Goal: Information Seeking & Learning: Learn about a topic

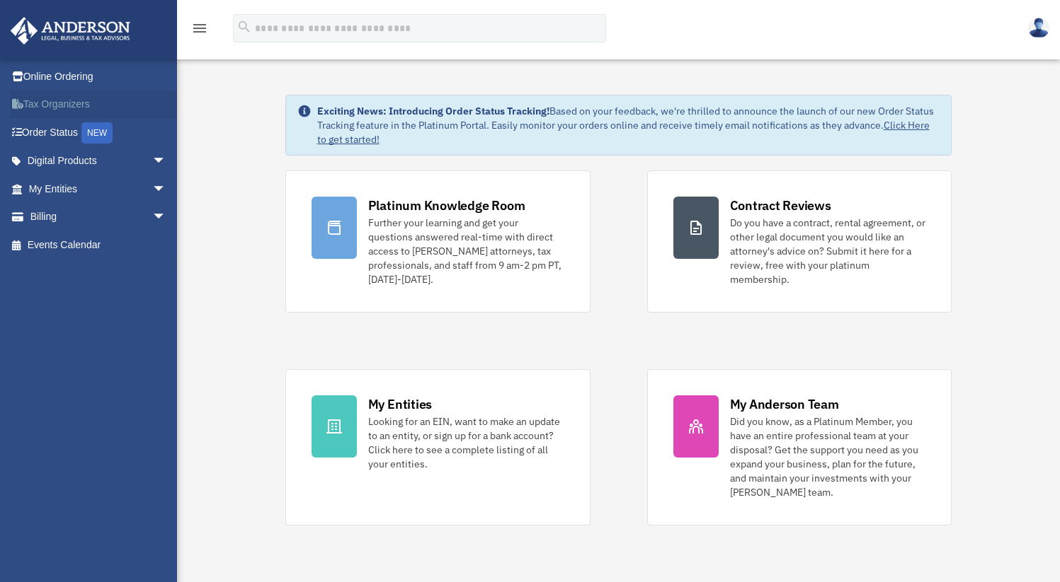
click at [124, 94] on link "Tax Organizers" at bounding box center [99, 105] width 178 height 28
click at [121, 223] on link "Billing arrow_drop_down" at bounding box center [99, 217] width 178 height 28
click at [152, 189] on span "arrow_drop_down" at bounding box center [166, 189] width 28 height 29
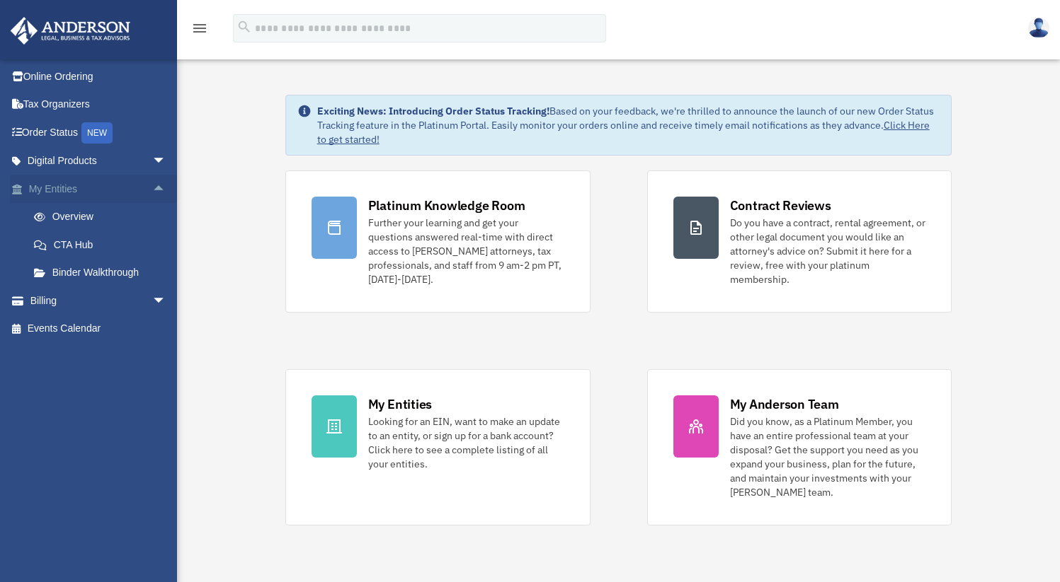
click at [152, 183] on span "arrow_drop_up" at bounding box center [166, 189] width 28 height 29
click at [152, 183] on span "arrow_drop_down" at bounding box center [166, 189] width 28 height 29
click at [115, 275] on link "Binder Walkthrough" at bounding box center [104, 273] width 168 height 28
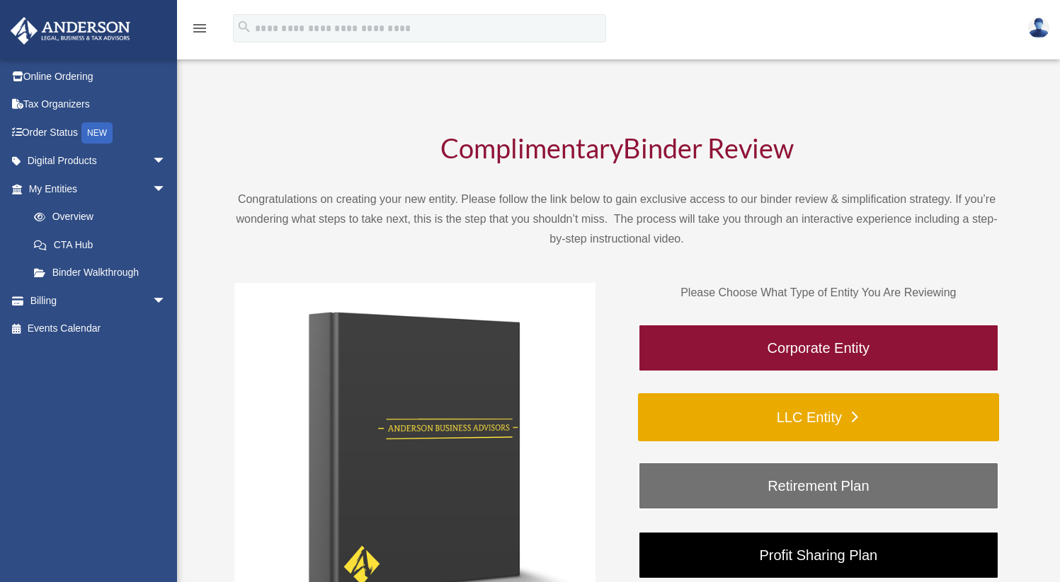
click at [716, 418] on link "LLC Entity" at bounding box center [818, 418] width 361 height 48
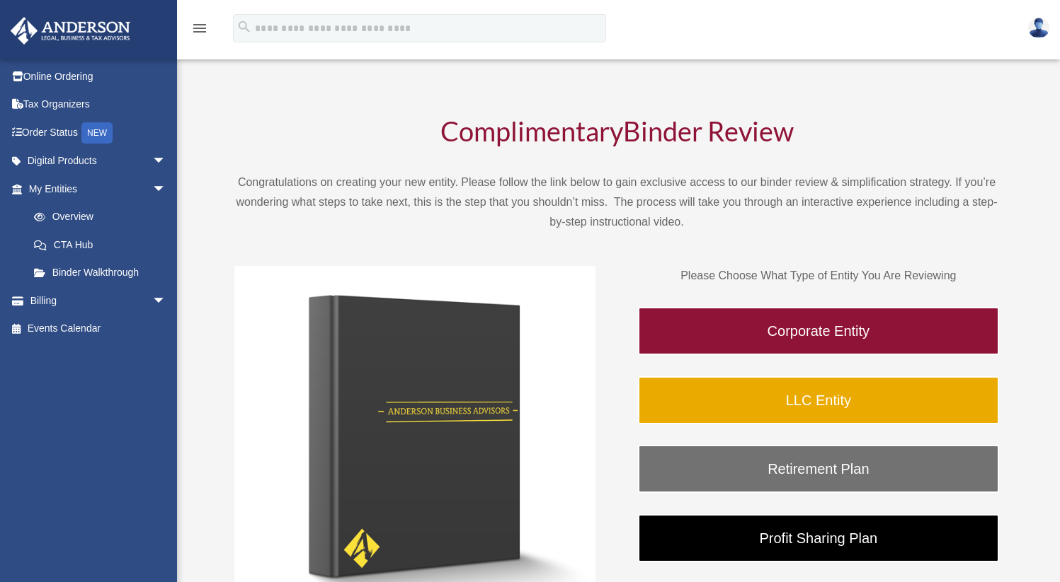
scroll to position [21, 0]
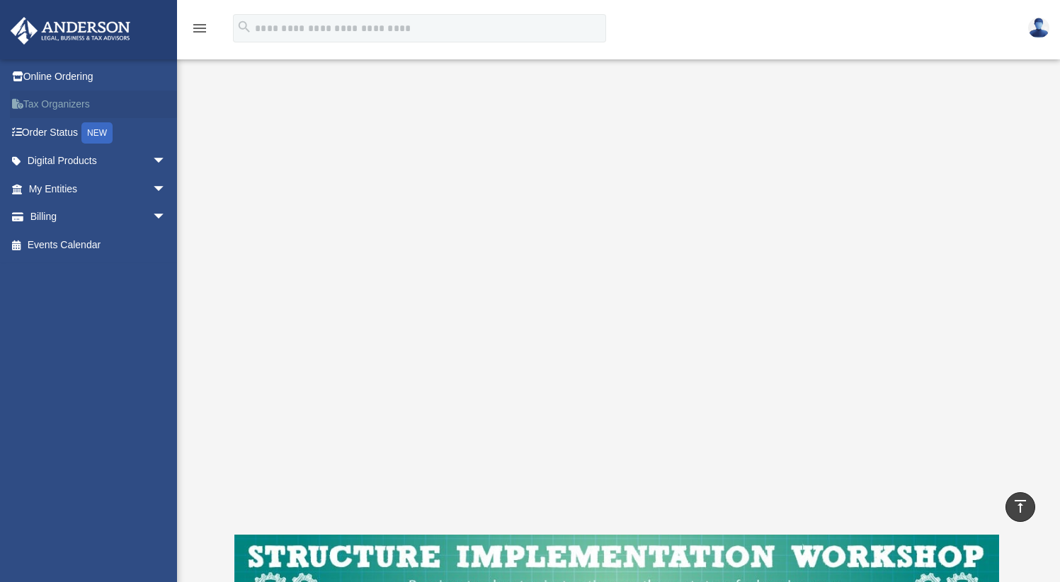
scroll to position [143, 0]
click at [152, 185] on span "arrow_drop_down" at bounding box center [166, 189] width 28 height 29
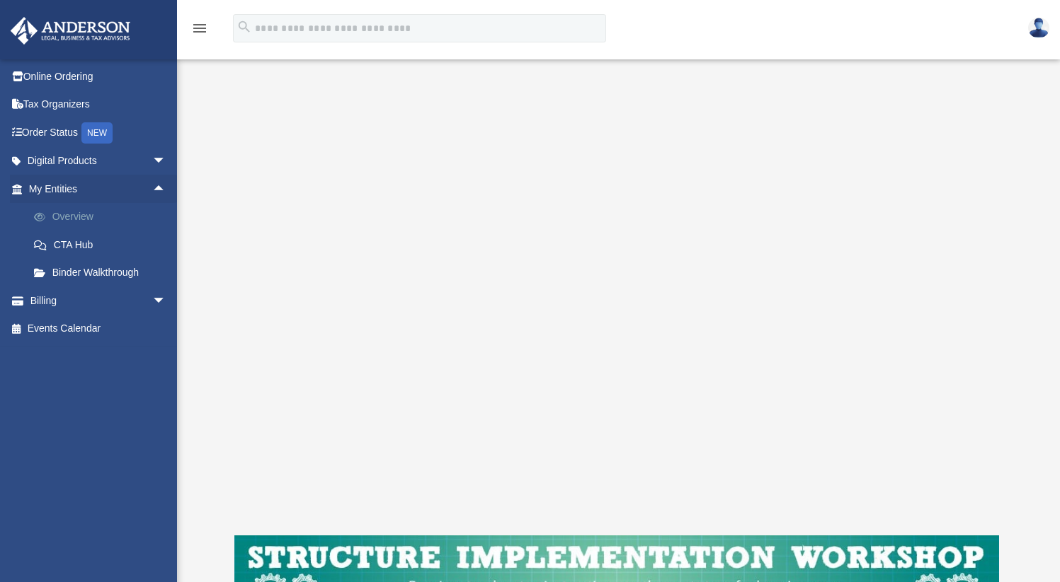
click at [117, 211] on link "Overview" at bounding box center [104, 217] width 168 height 28
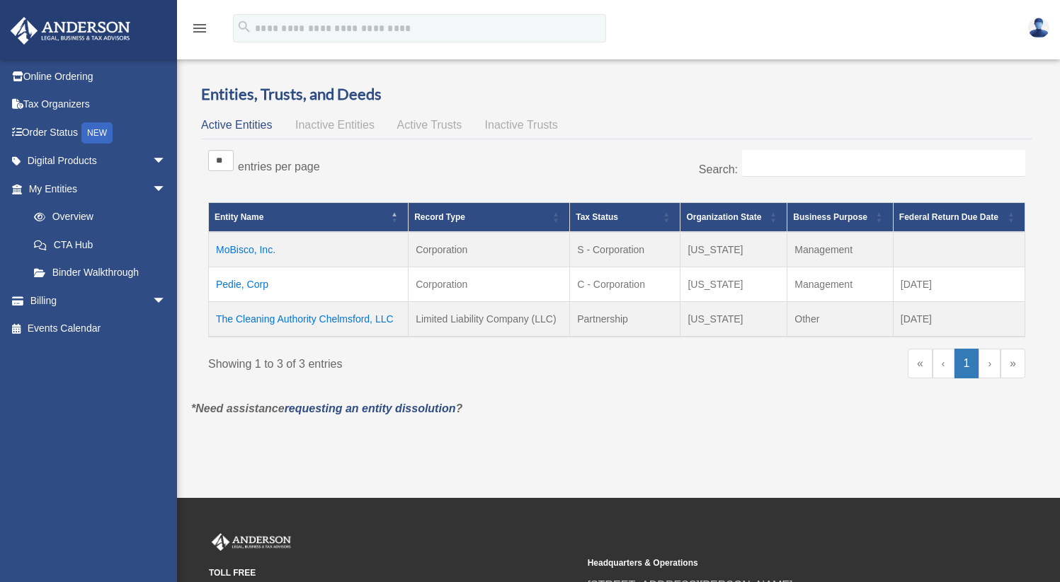
click at [287, 320] on td "The Cleaning Authority Chelmsford, LLC" at bounding box center [309, 319] width 200 height 35
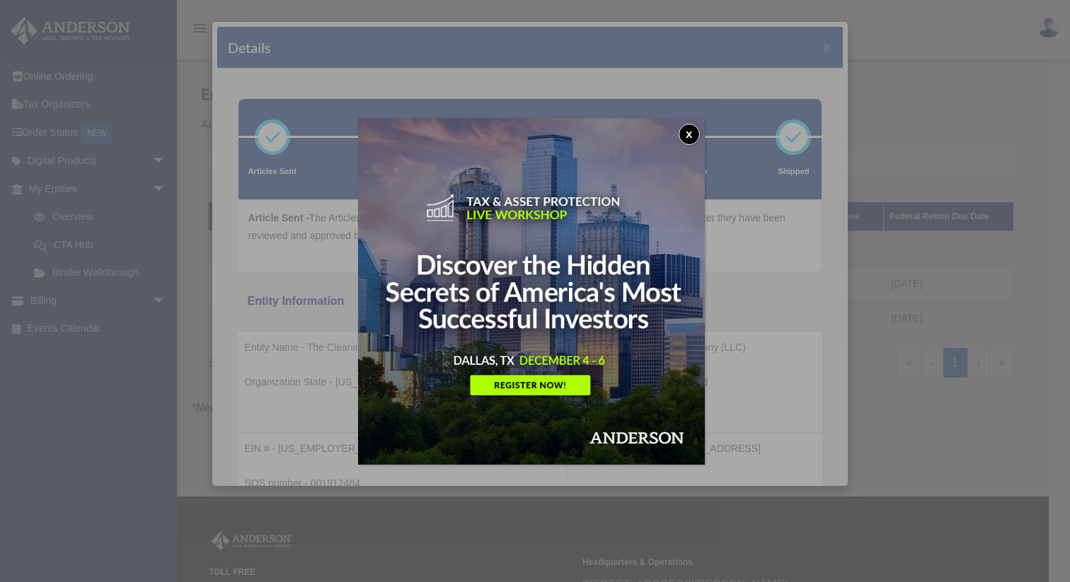
click at [691, 130] on button "x" at bounding box center [689, 134] width 21 height 21
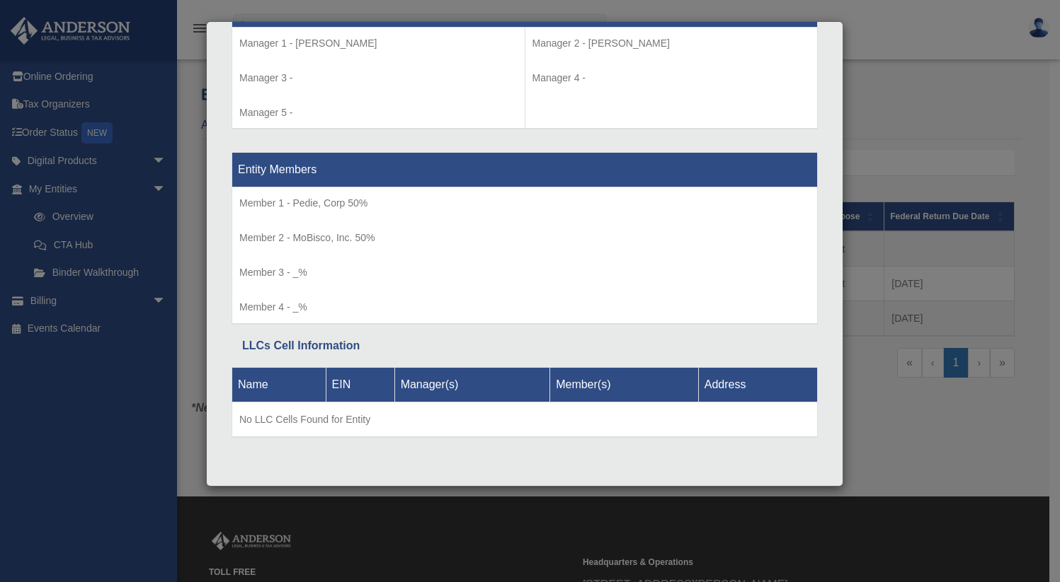
scroll to position [1366, 0]
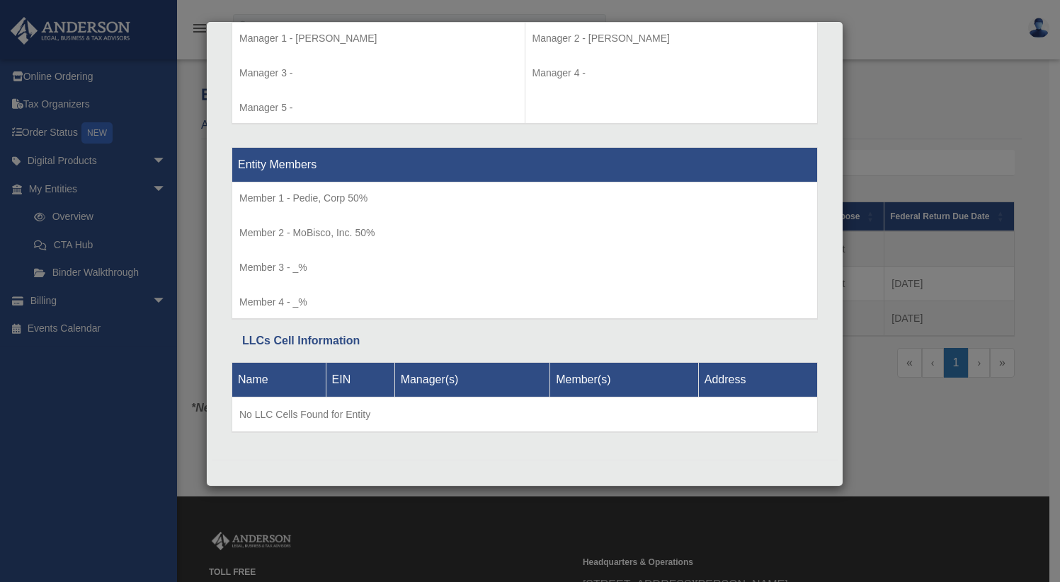
click at [994, 156] on div "Details × Articles Sent Organizational Date" at bounding box center [530, 291] width 1060 height 582
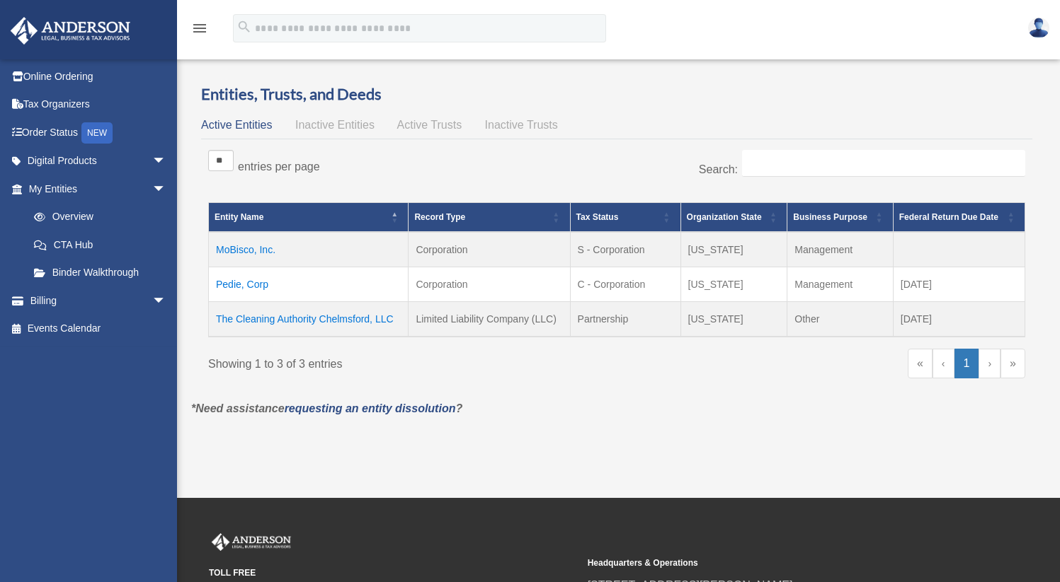
click at [303, 328] on td "The Cleaning Authority Chelmsford, LLC" at bounding box center [309, 319] width 200 height 35
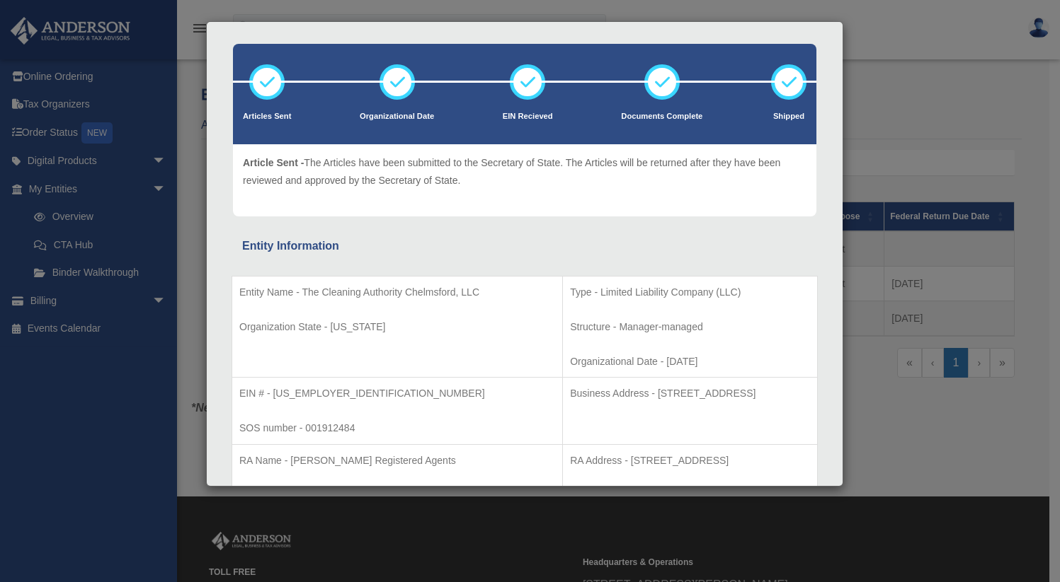
scroll to position [0, 0]
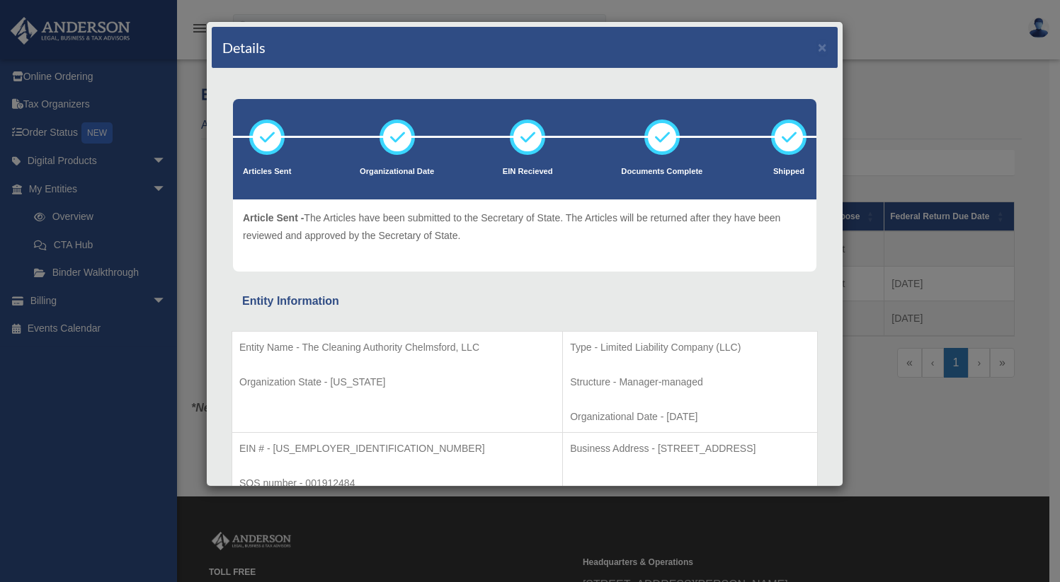
click at [200, 235] on div "Details × Articles Sent Organizational Date" at bounding box center [530, 291] width 1060 height 582
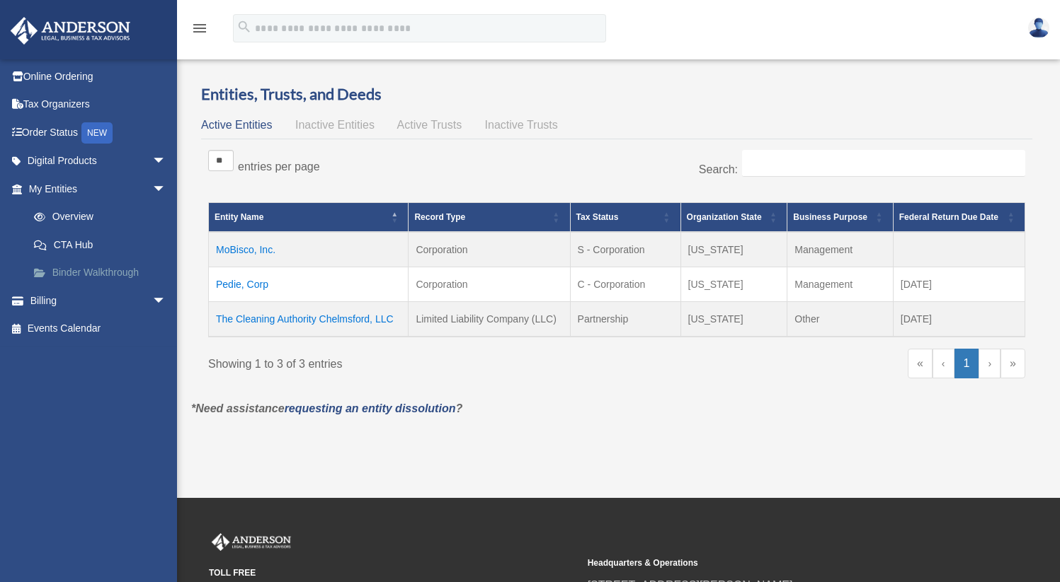
click at [97, 265] on link "Binder Walkthrough" at bounding box center [104, 273] width 168 height 28
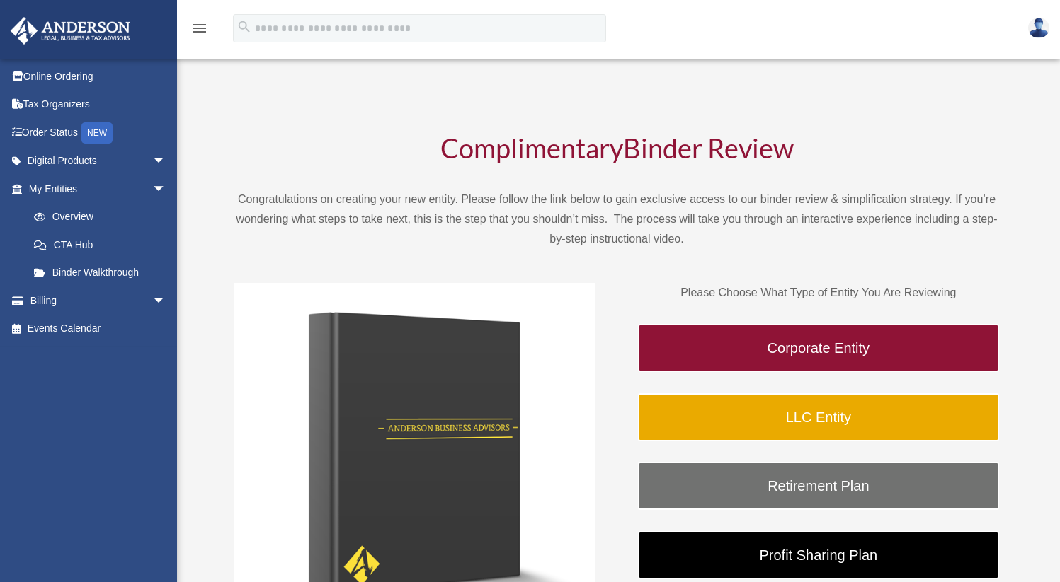
scroll to position [3, 0]
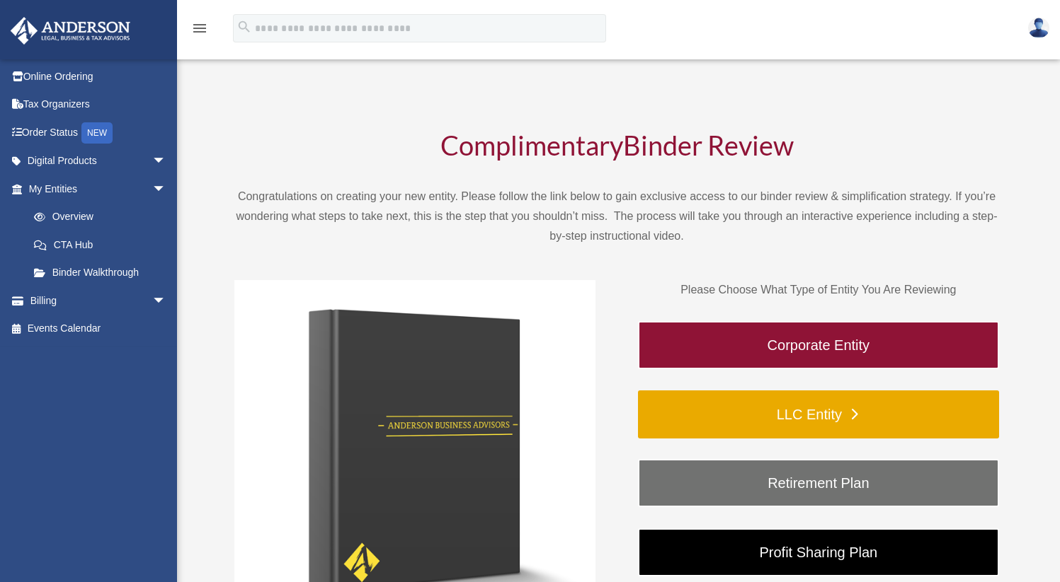
click at [896, 435] on link "LLC Entity" at bounding box center [818, 415] width 361 height 48
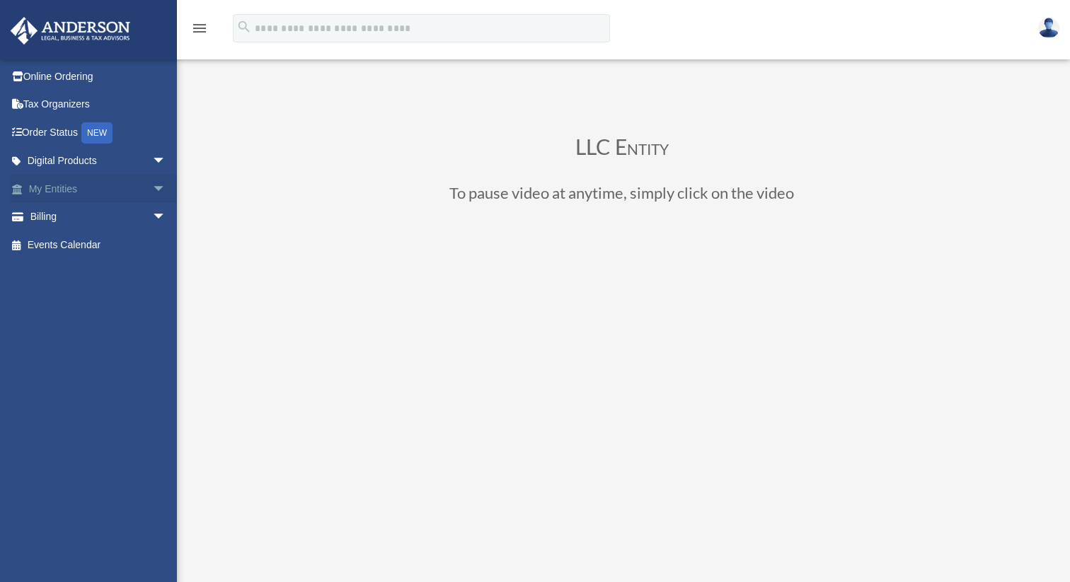
click at [152, 190] on span "arrow_drop_down" at bounding box center [166, 189] width 28 height 29
click at [133, 217] on link "Overview" at bounding box center [104, 217] width 168 height 28
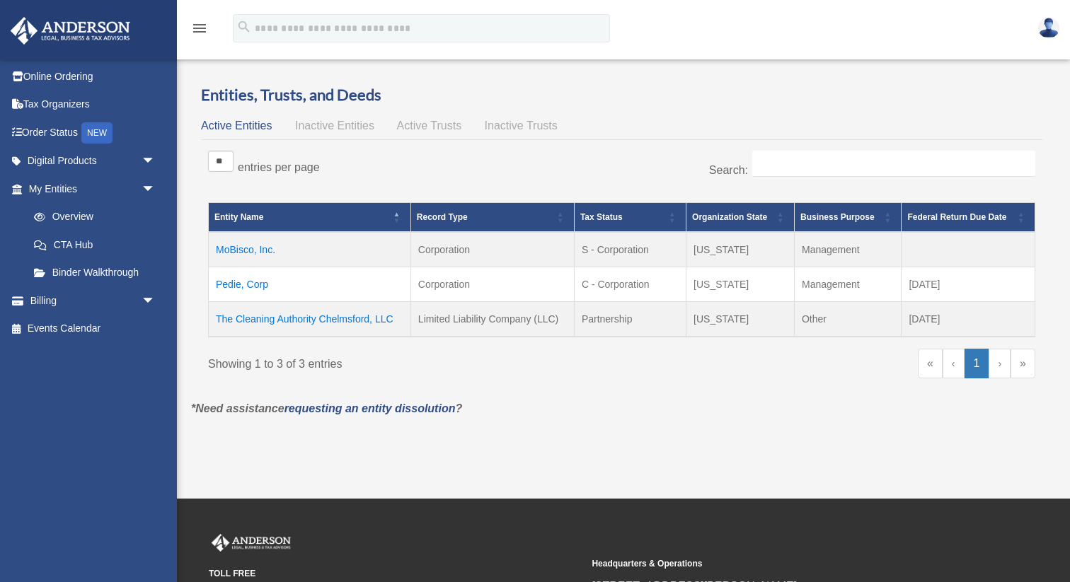
click at [314, 321] on td "The Cleaning Authority Chelmsford, LLC" at bounding box center [310, 319] width 202 height 35
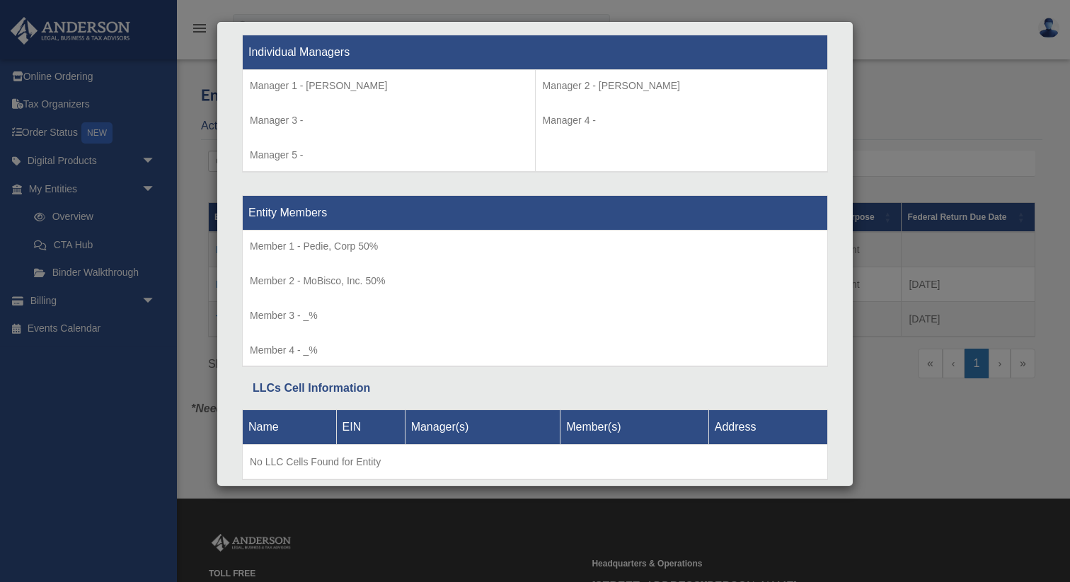
scroll to position [1383, 0]
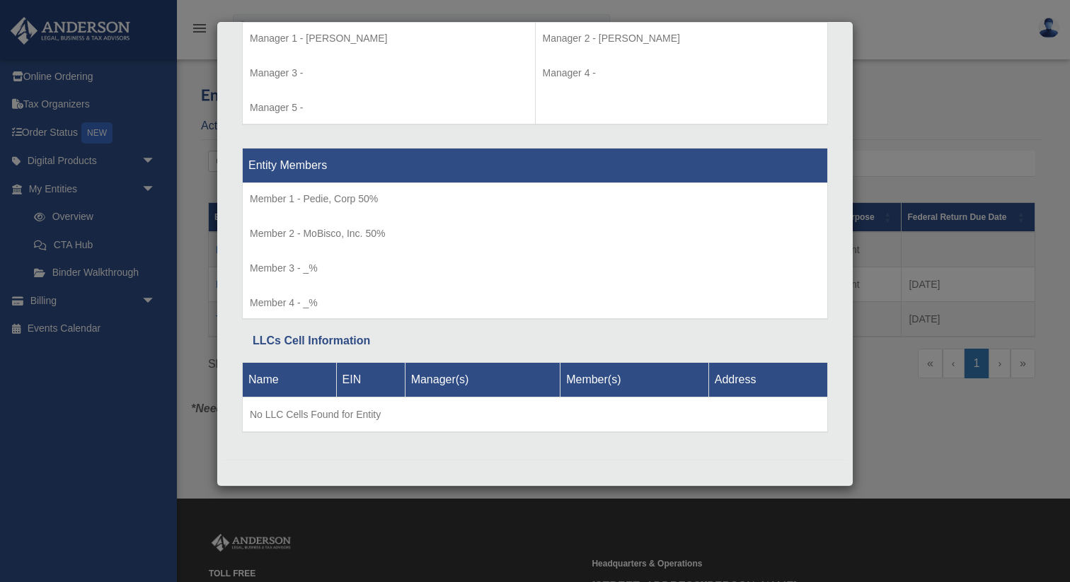
click at [907, 90] on div "Details × Articles Sent Organizational Date" at bounding box center [535, 291] width 1070 height 582
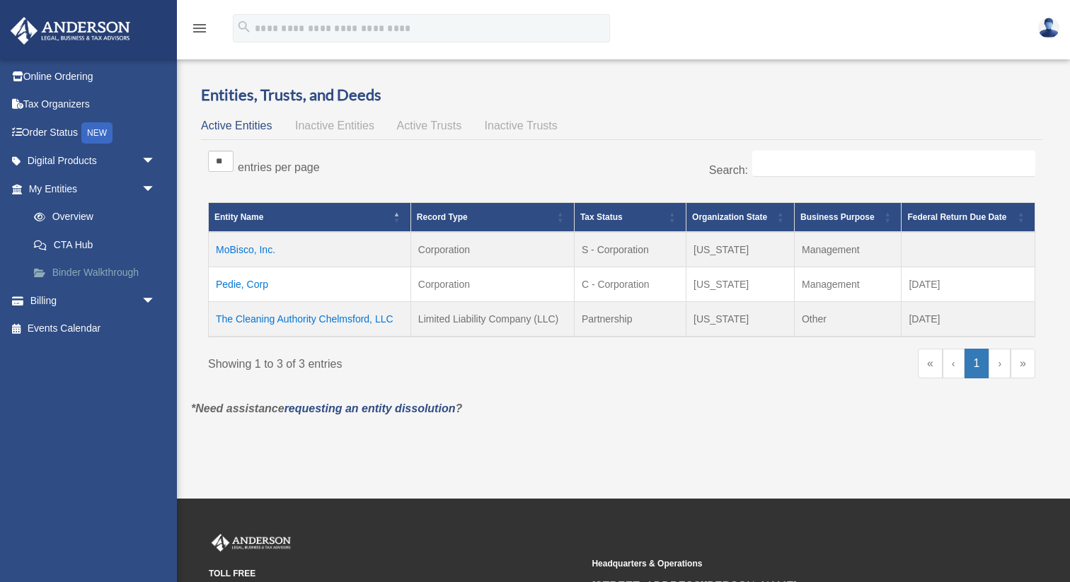
click at [112, 268] on link "Binder Walkthrough" at bounding box center [98, 273] width 157 height 28
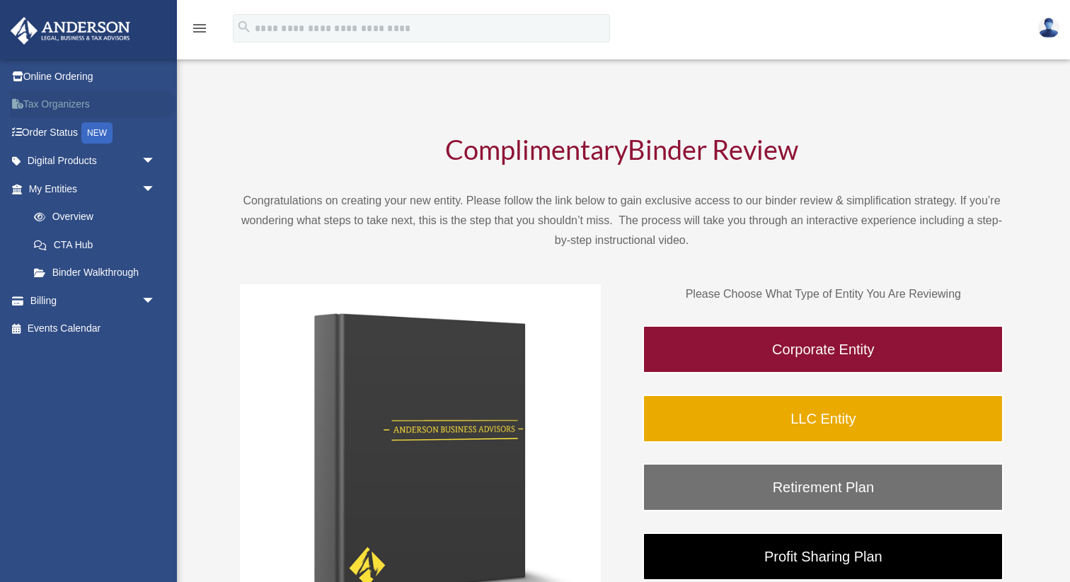
click at [125, 110] on link "Tax Organizers" at bounding box center [93, 105] width 167 height 28
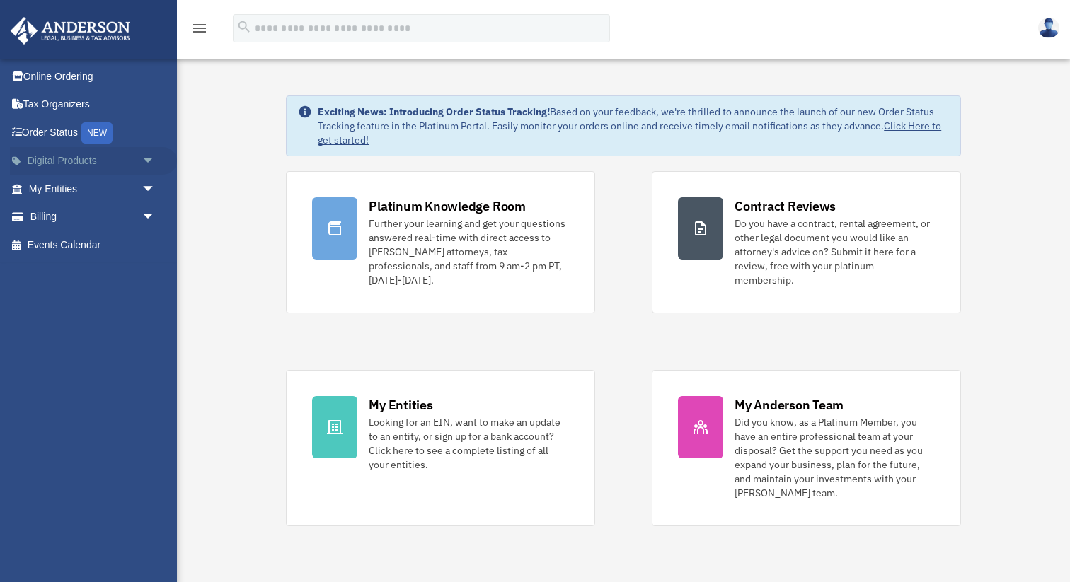
click at [142, 168] on span "arrow_drop_down" at bounding box center [156, 161] width 28 height 29
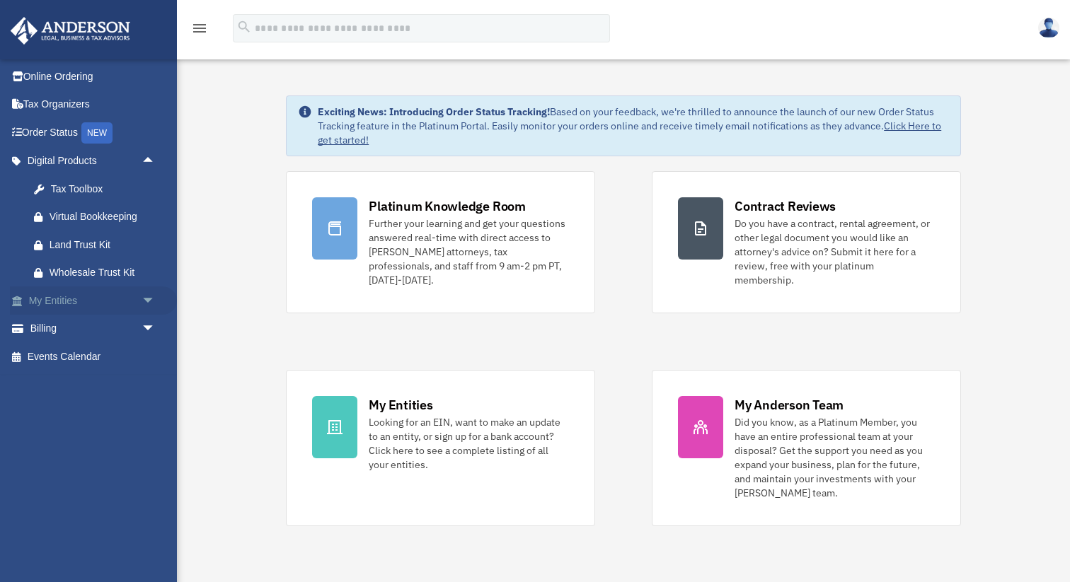
click at [144, 306] on span "arrow_drop_down" at bounding box center [156, 301] width 28 height 29
click at [106, 357] on link "CTA Hub" at bounding box center [98, 357] width 157 height 28
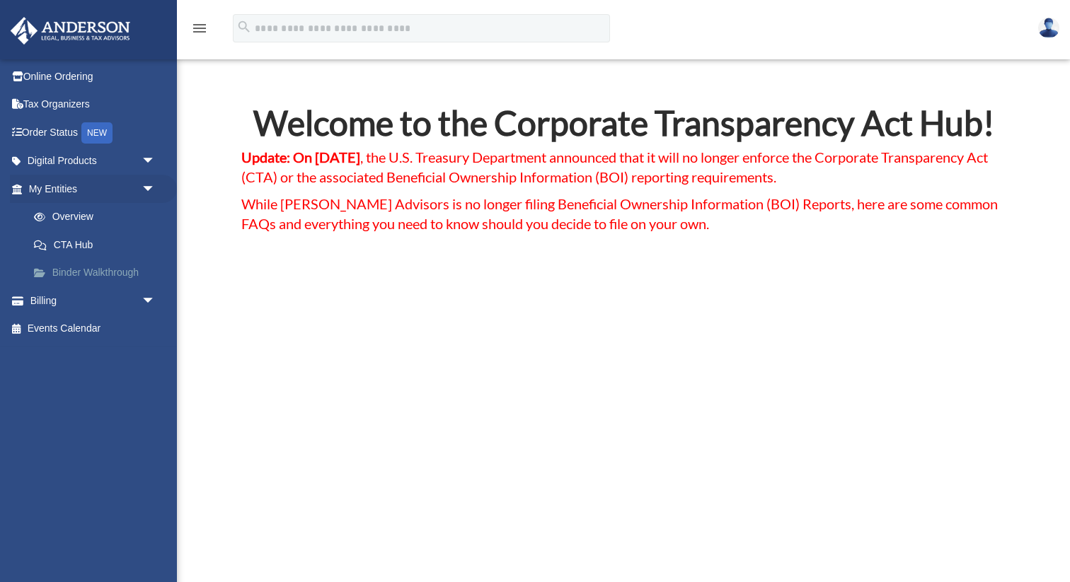
click at [125, 272] on link "Binder Walkthrough" at bounding box center [98, 273] width 157 height 28
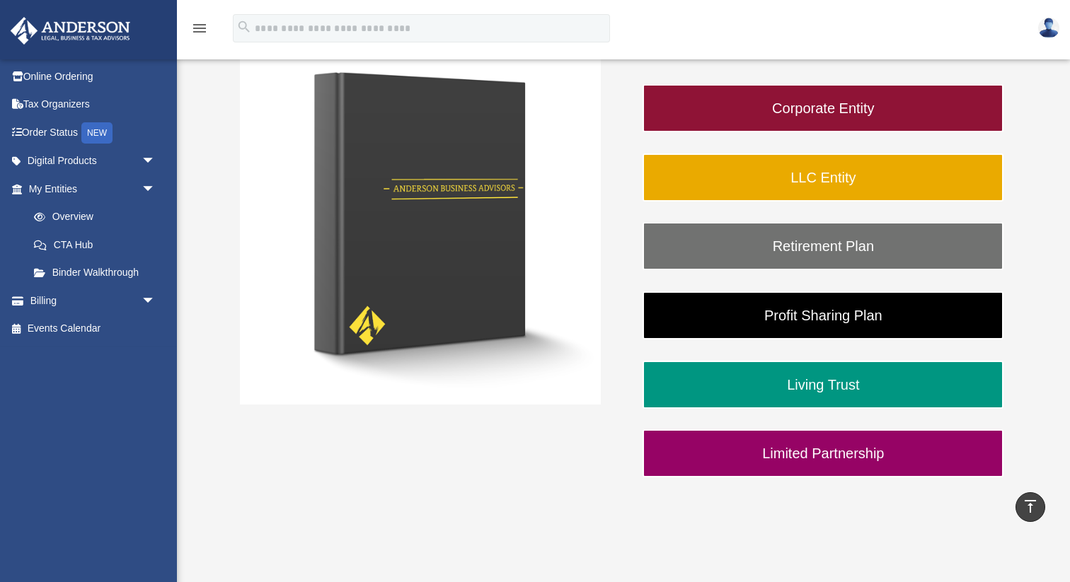
scroll to position [81, 0]
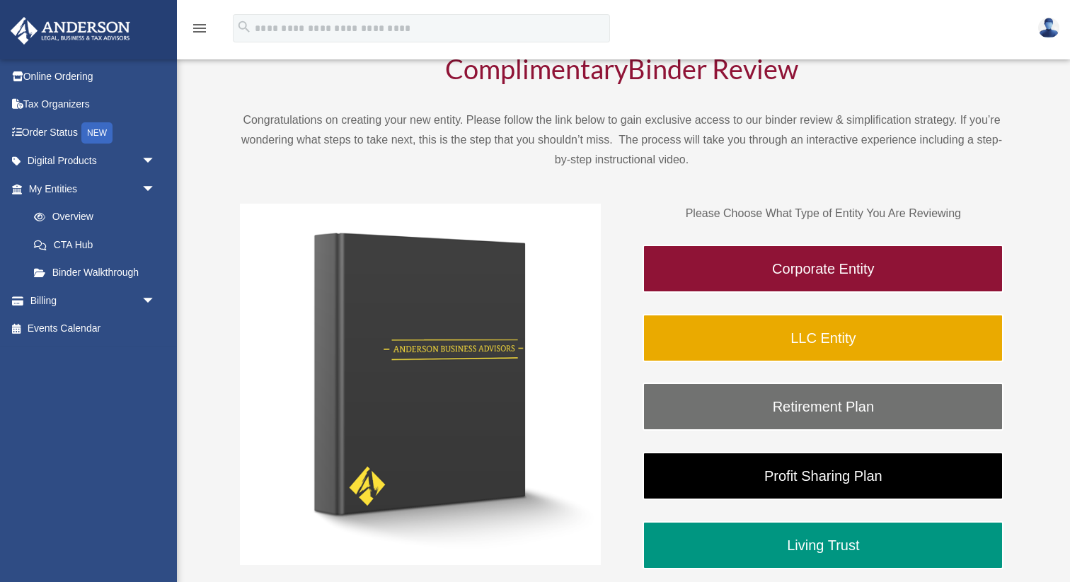
click at [401, 301] on img at bounding box center [420, 384] width 361 height 361
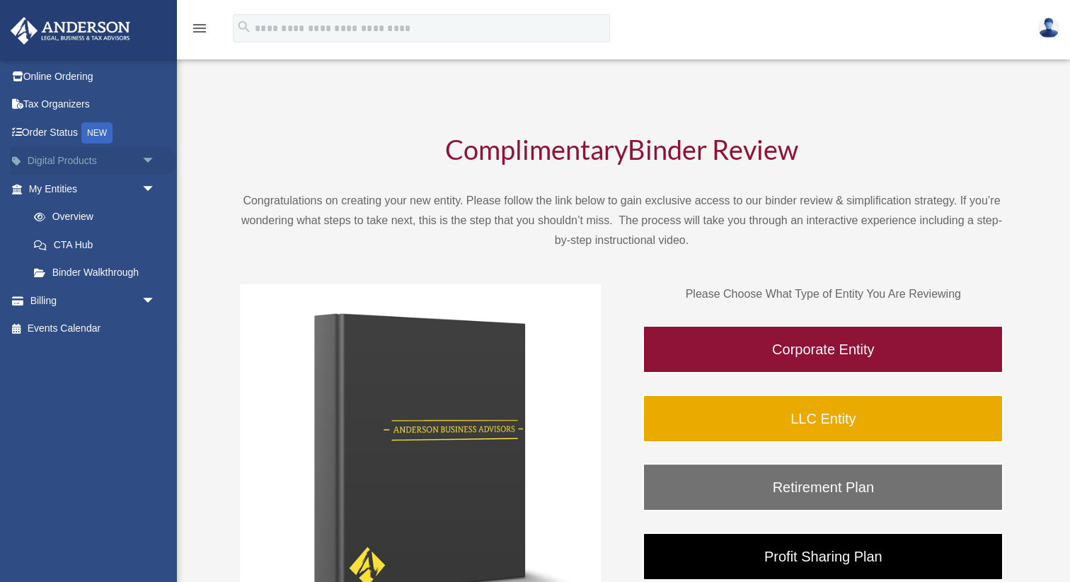
click at [142, 156] on span "arrow_drop_down" at bounding box center [156, 161] width 28 height 29
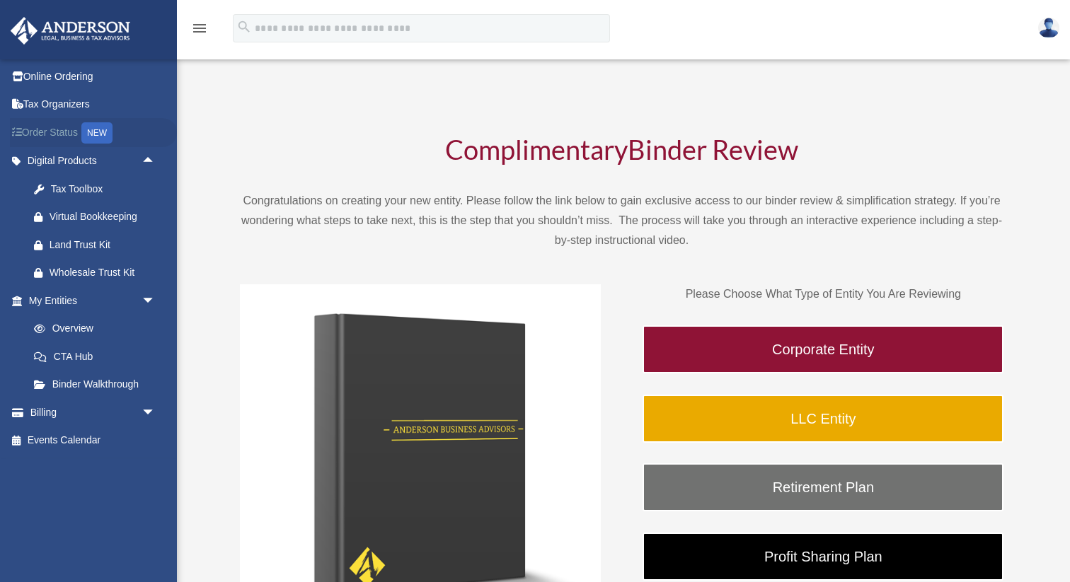
click at [131, 127] on link "Order Status NEW" at bounding box center [93, 132] width 167 height 29
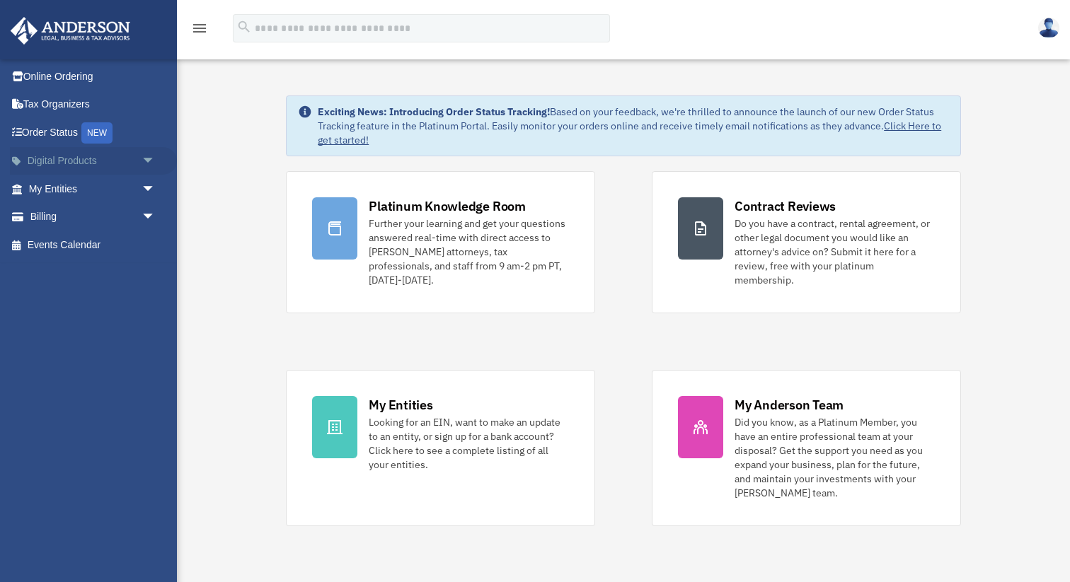
click at [147, 163] on span "arrow_drop_down" at bounding box center [156, 161] width 28 height 29
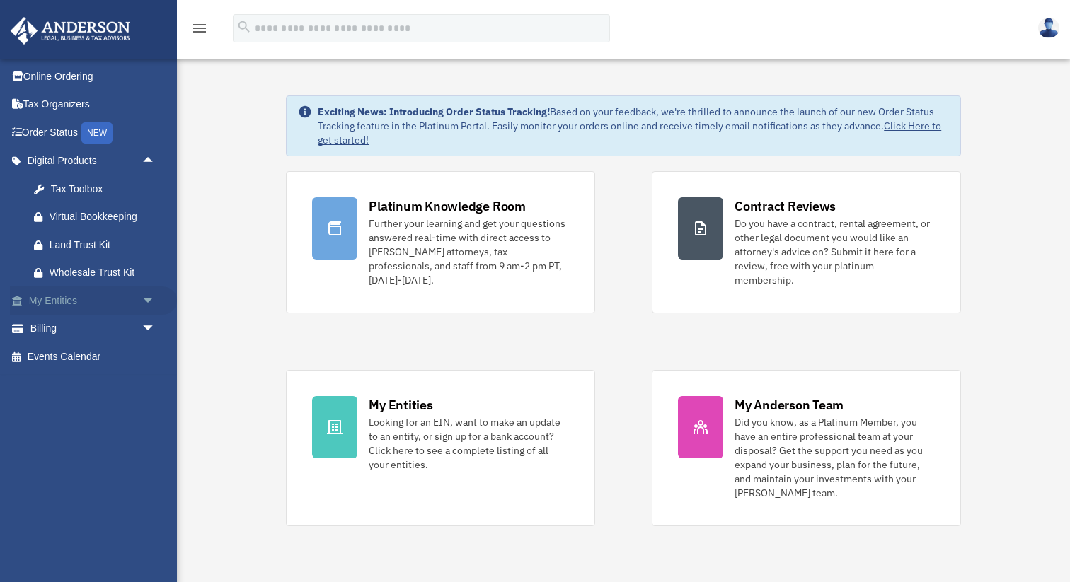
click at [142, 302] on span "arrow_drop_down" at bounding box center [156, 301] width 28 height 29
click at [103, 35] on img at bounding box center [70, 31] width 128 height 28
click at [197, 30] on icon "menu" at bounding box center [199, 28] width 17 height 17
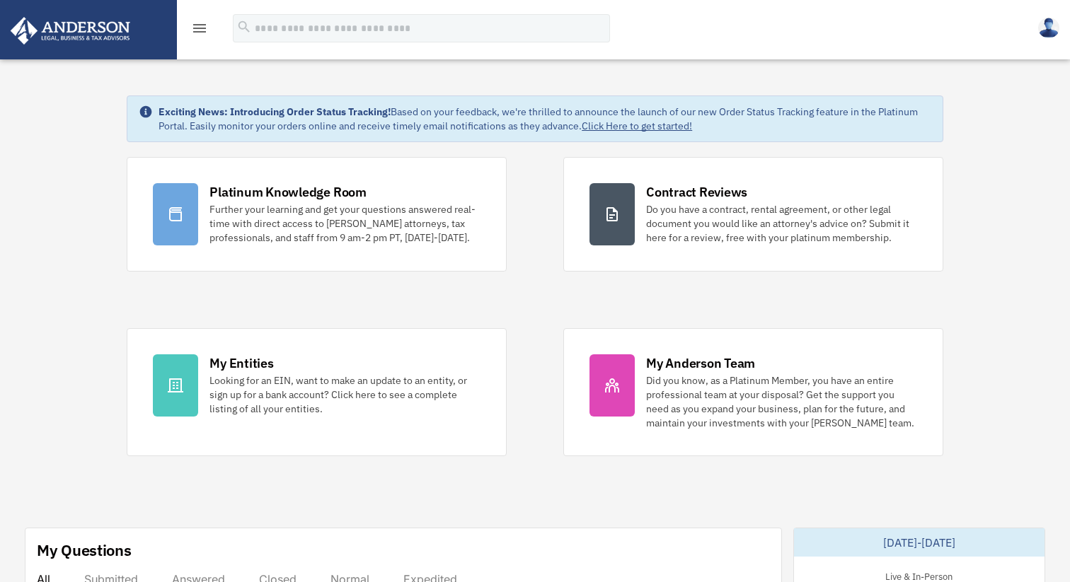
click at [197, 30] on icon "menu" at bounding box center [199, 28] width 17 height 17
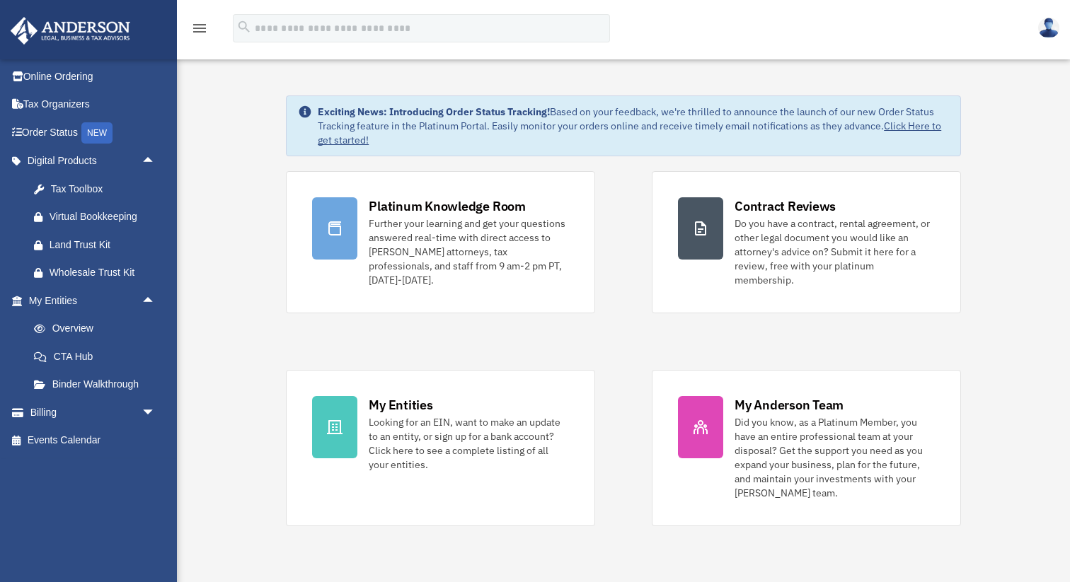
click at [197, 30] on icon "menu" at bounding box center [199, 28] width 17 height 17
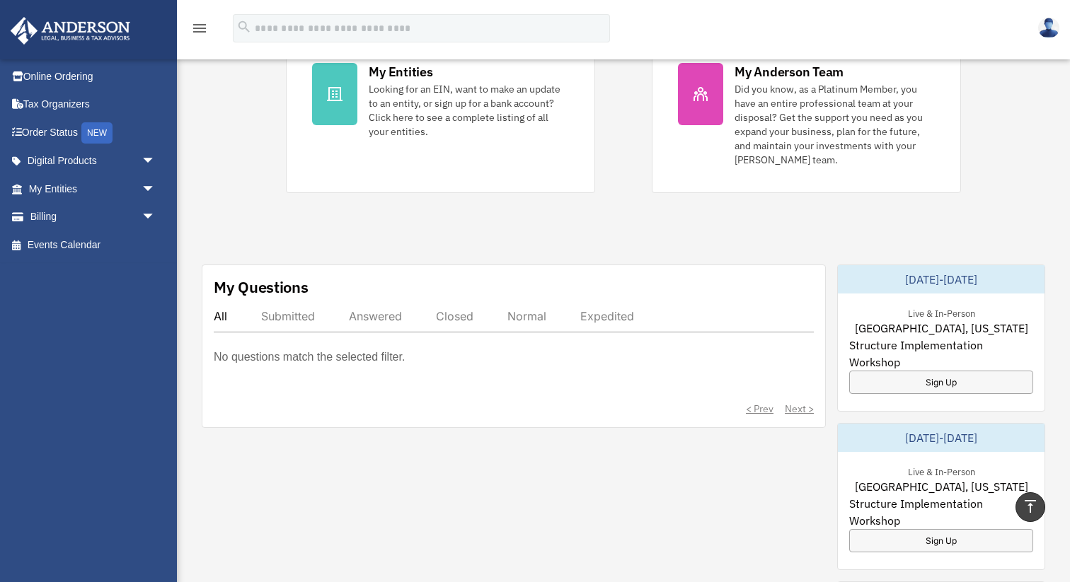
scroll to position [186, 0]
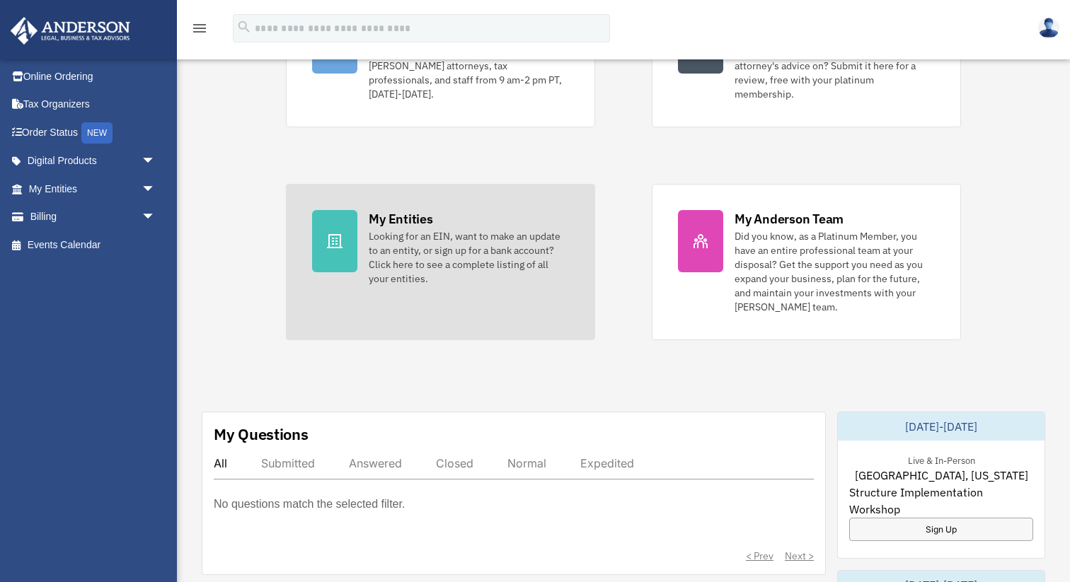
click at [384, 234] on div "Looking for an EIN, want to make an update to an entity, or sign up for a bank …" at bounding box center [469, 257] width 200 height 57
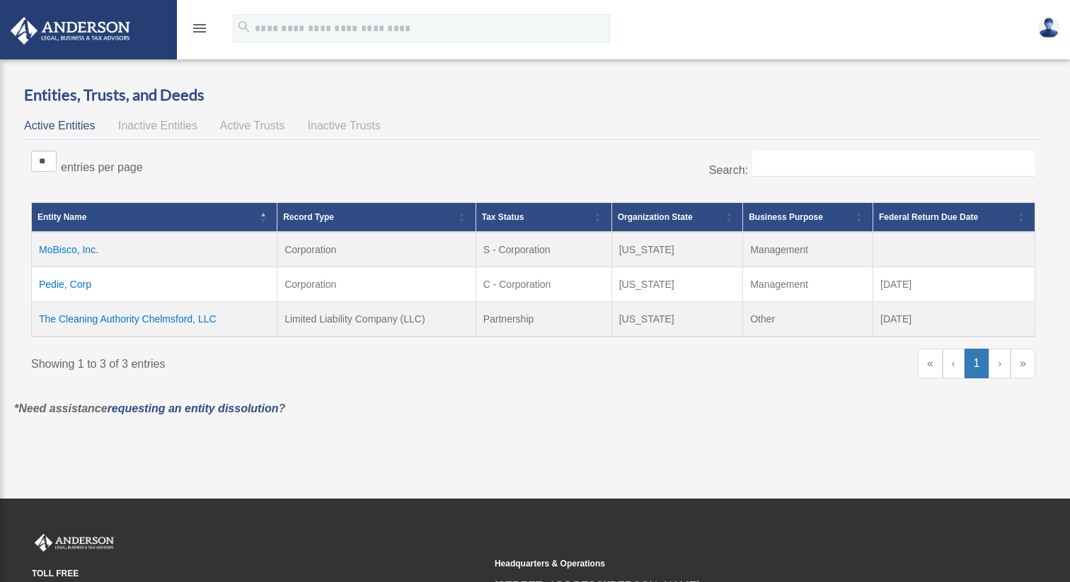
click at [253, 121] on span "Active Trusts" at bounding box center [252, 126] width 65 height 12
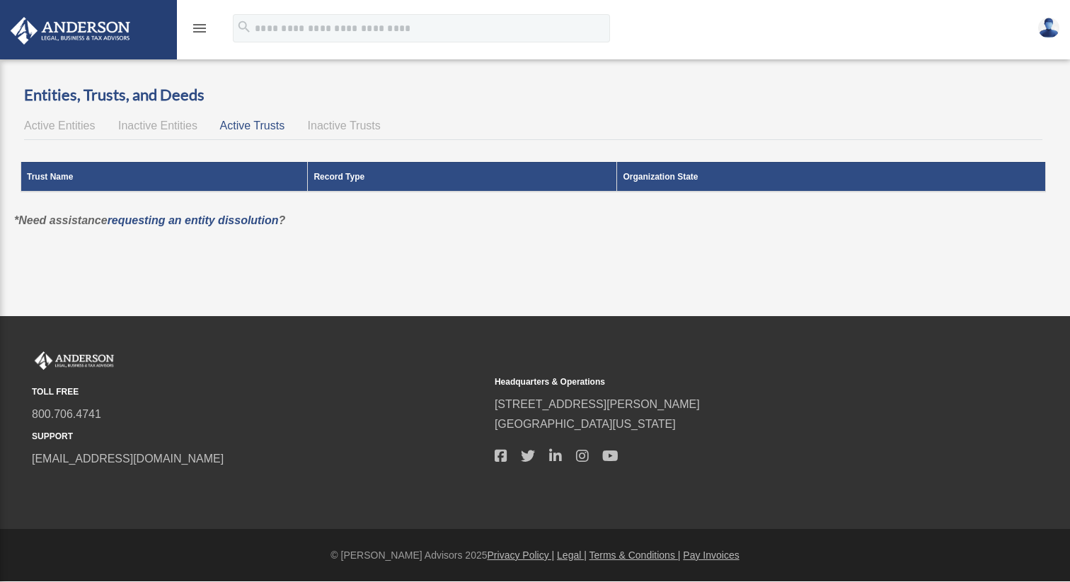
click at [113, 127] on div "Active Entities Inactive Entities Active Trusts Inactive Trusts" at bounding box center [533, 126] width 1018 height 20
click at [139, 124] on span "Inactive Entities" at bounding box center [157, 126] width 79 height 12
click at [59, 124] on span "Active Entities" at bounding box center [59, 126] width 71 height 12
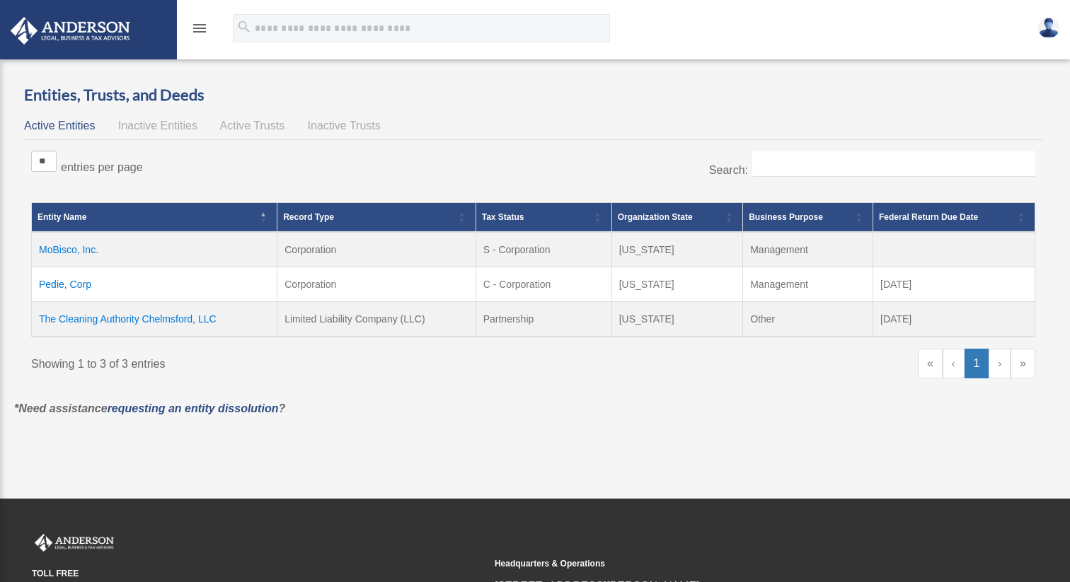
click at [152, 325] on td "The Cleaning Authority Chelmsford, LLC" at bounding box center [155, 319] width 246 height 35
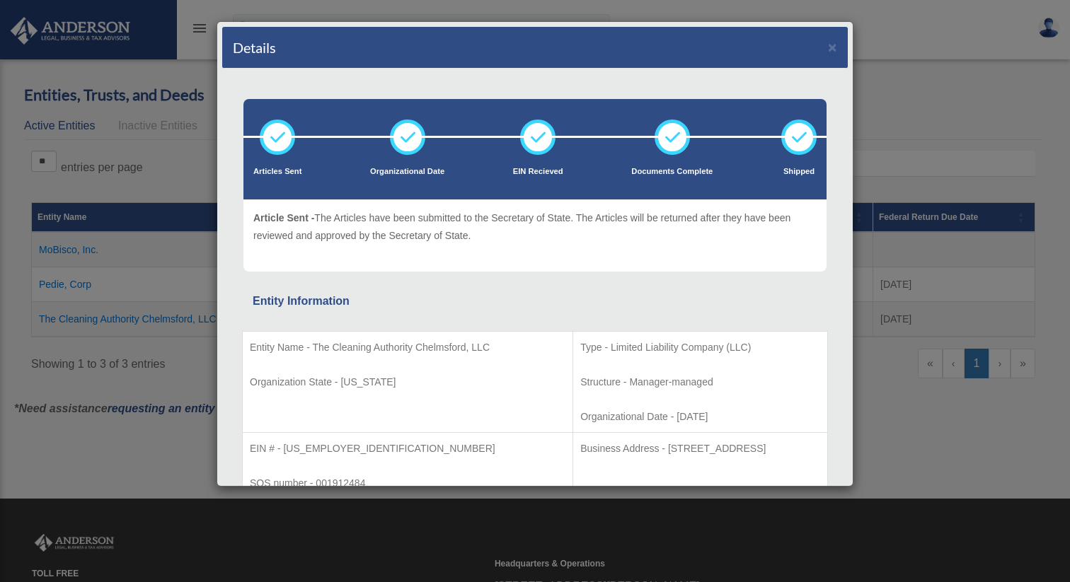
drag, startPoint x: 245, startPoint y: 158, endPoint x: 285, endPoint y: 2, distance: 160.7
click at [248, 116] on div "Articles Sent Organizational Date EIN Recieved Documents Complete Shipped" at bounding box center [534, 149] width 583 height 101
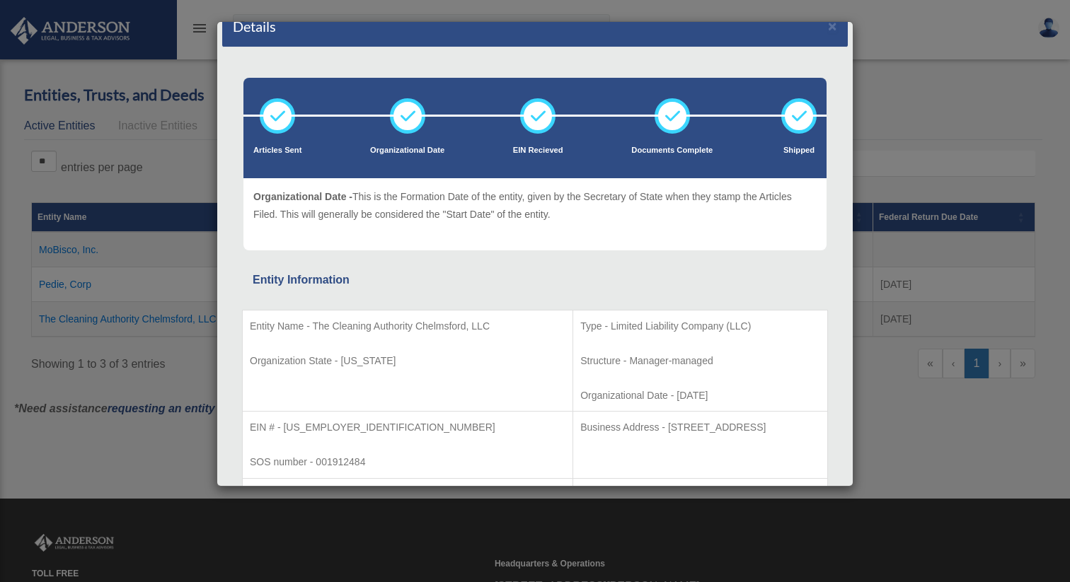
scroll to position [22, 0]
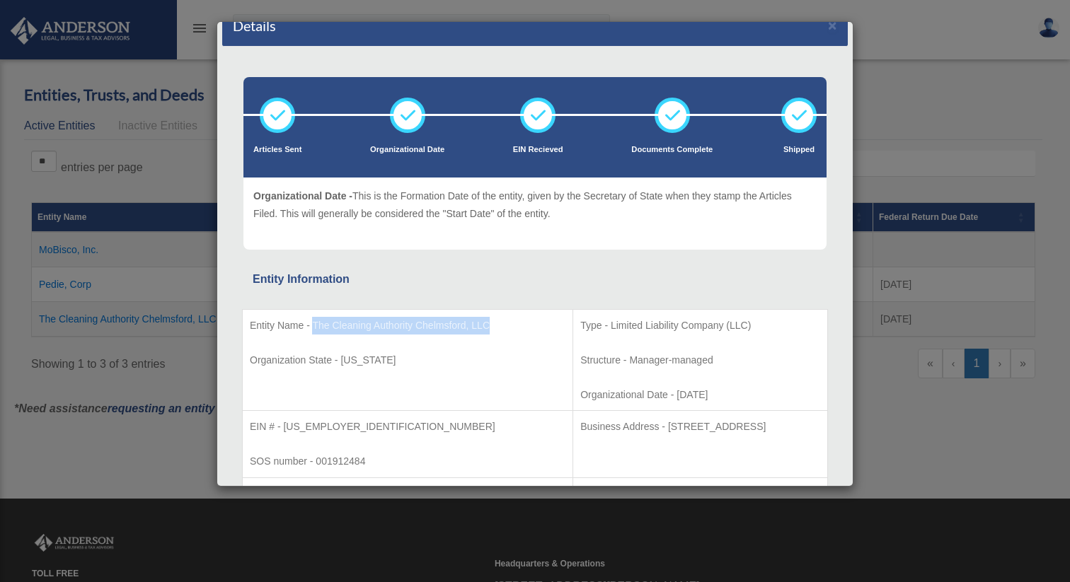
drag, startPoint x: 311, startPoint y: 323, endPoint x: 495, endPoint y: 323, distance: 184.0
click at [495, 323] on p "Entity Name - The Cleaning Authority Chelmsford, LLC" at bounding box center [408, 326] width 316 height 18
copy p "The Cleaning Authority Chelmsford, LLC"
click at [161, 173] on div "Details × Articles Sent Organizational Date" at bounding box center [535, 291] width 1070 height 582
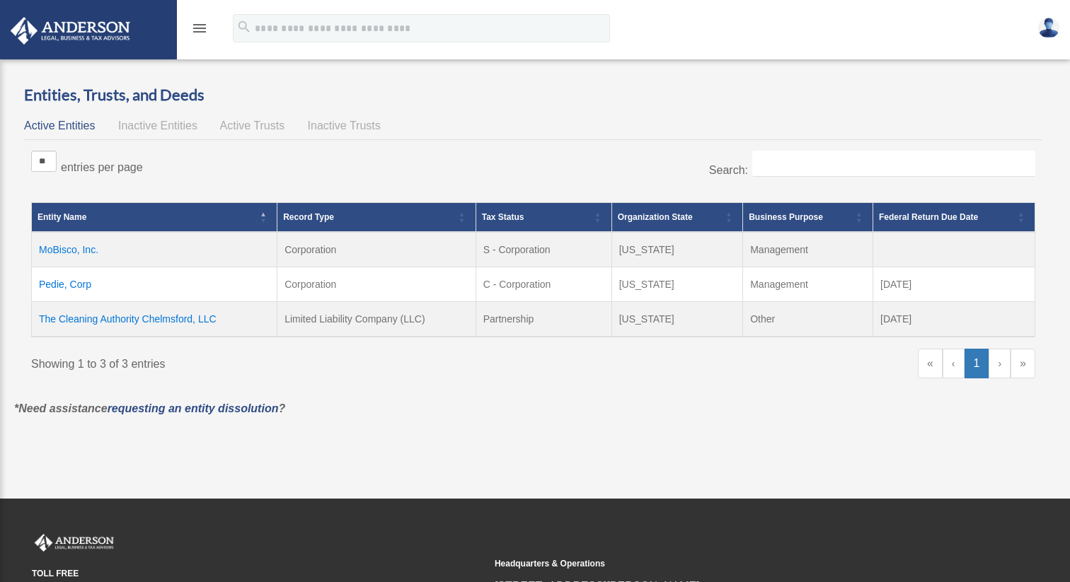
click at [111, 317] on td "The Cleaning Authority Chelmsford, LLC" at bounding box center [155, 319] width 246 height 35
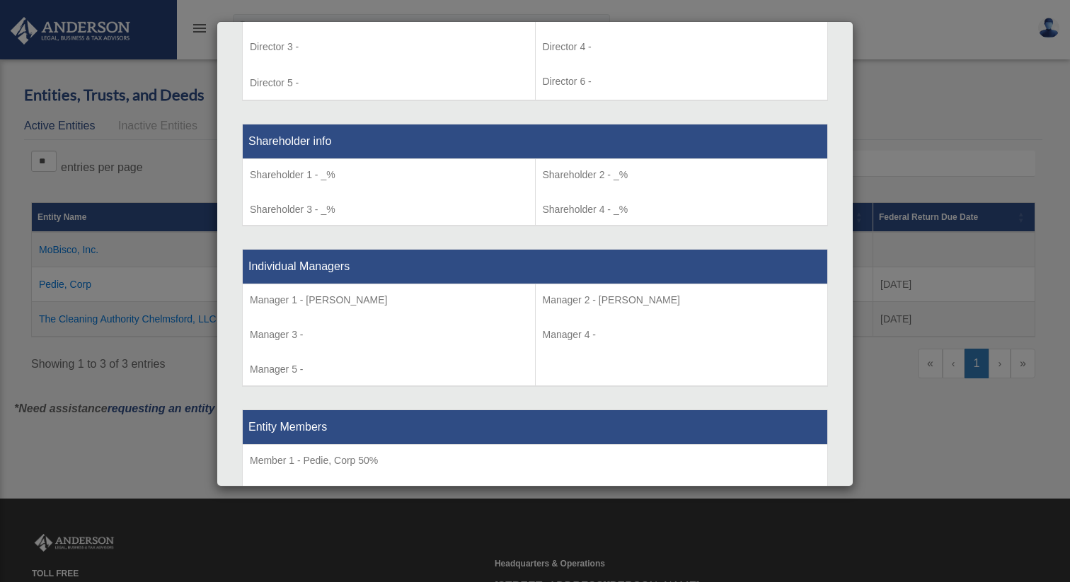
scroll to position [1128, 0]
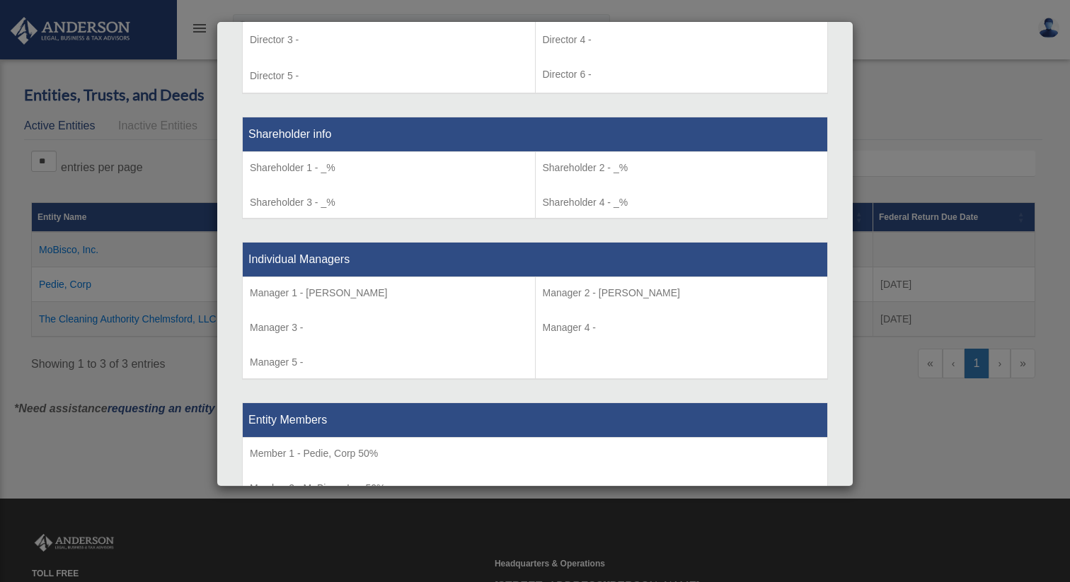
click at [141, 163] on div "Details × Articles Sent Organizational Date" at bounding box center [535, 291] width 1070 height 582
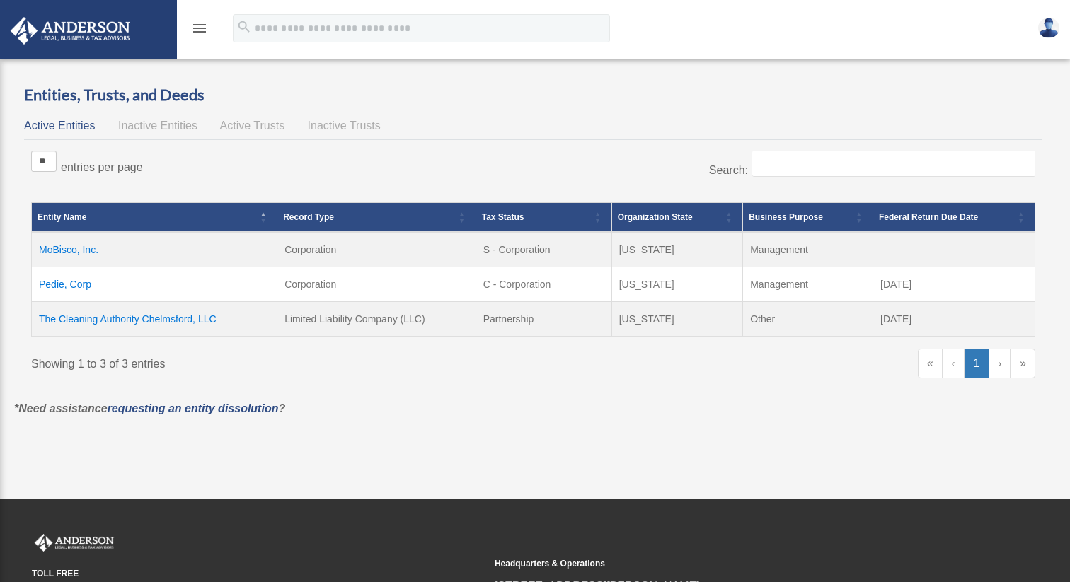
click at [191, 323] on td "The Cleaning Authority Chelmsford, LLC" at bounding box center [155, 319] width 246 height 35
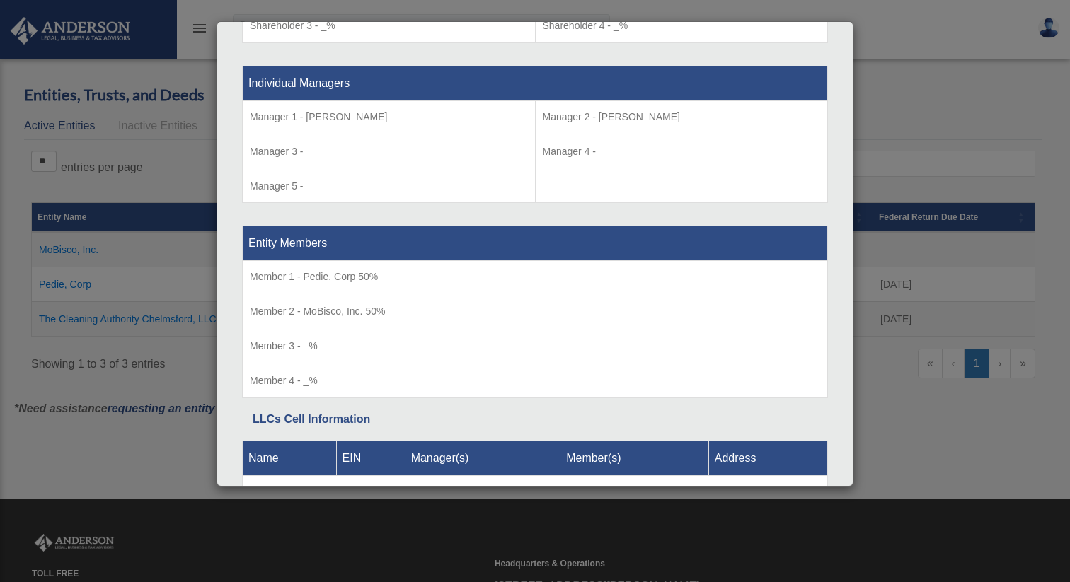
scroll to position [1286, 0]
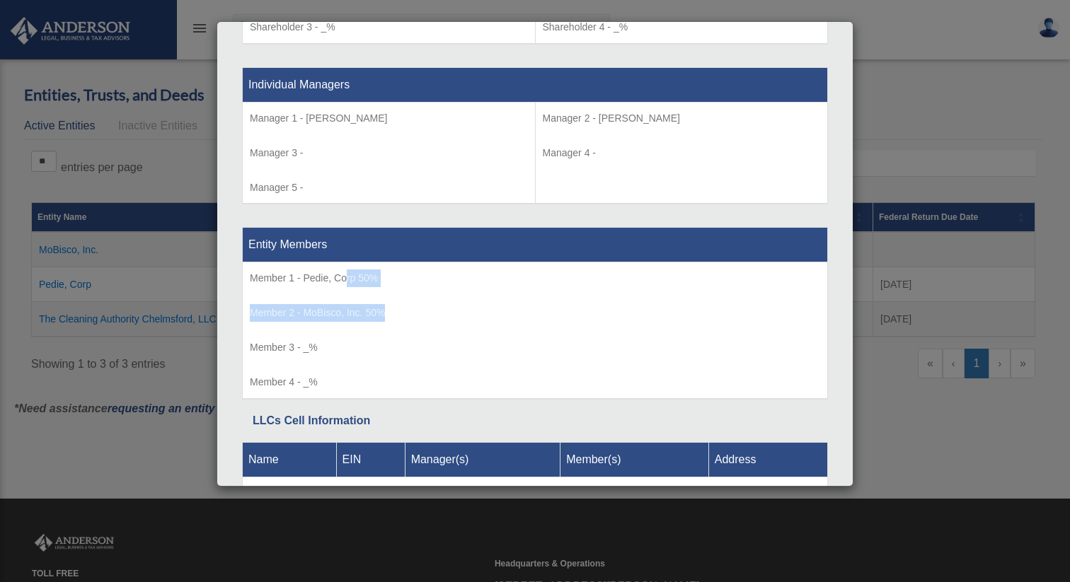
drag, startPoint x: 348, startPoint y: 282, endPoint x: 587, endPoint y: 369, distance: 254.6
click at [381, 306] on td "Member 1 - Pedie, Corp 50% Member 2 - MoBisco, Inc. 50% Member 3 - _%" at bounding box center [535, 331] width 585 height 137
click at [1008, 220] on div "Details × Articles Sent Organizational Date" at bounding box center [535, 291] width 1070 height 582
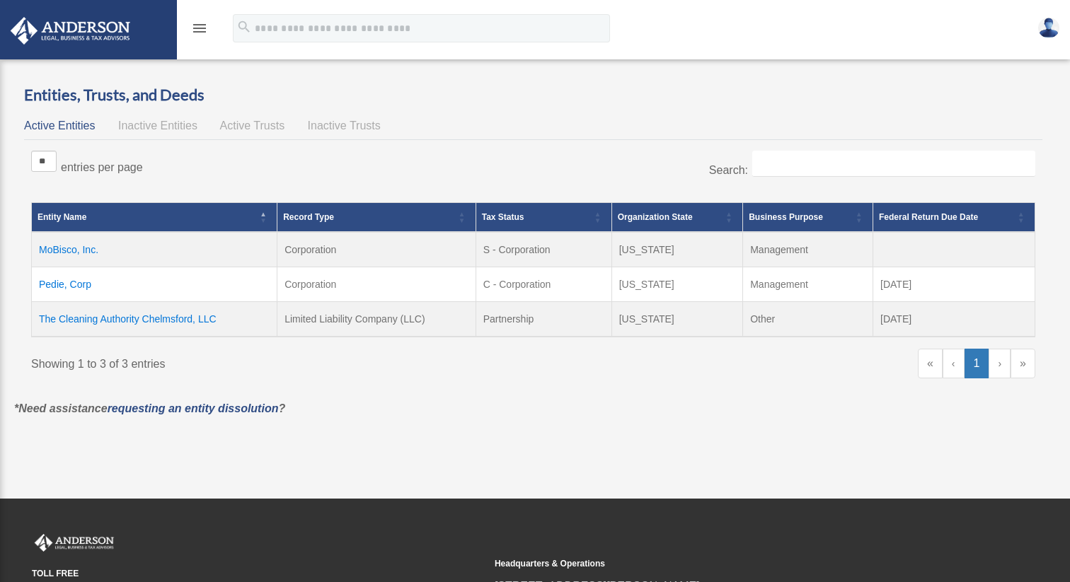
click at [996, 363] on link "›" at bounding box center [1000, 364] width 22 height 30
click at [177, 321] on td "The Cleaning Authority Chelmsford, LLC" at bounding box center [155, 319] width 246 height 35
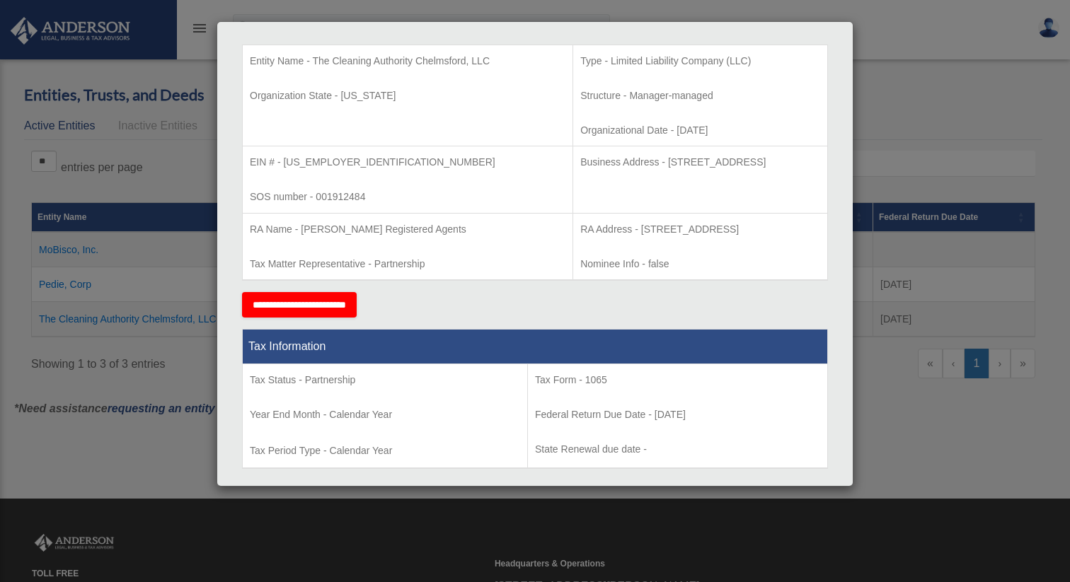
scroll to position [255, 0]
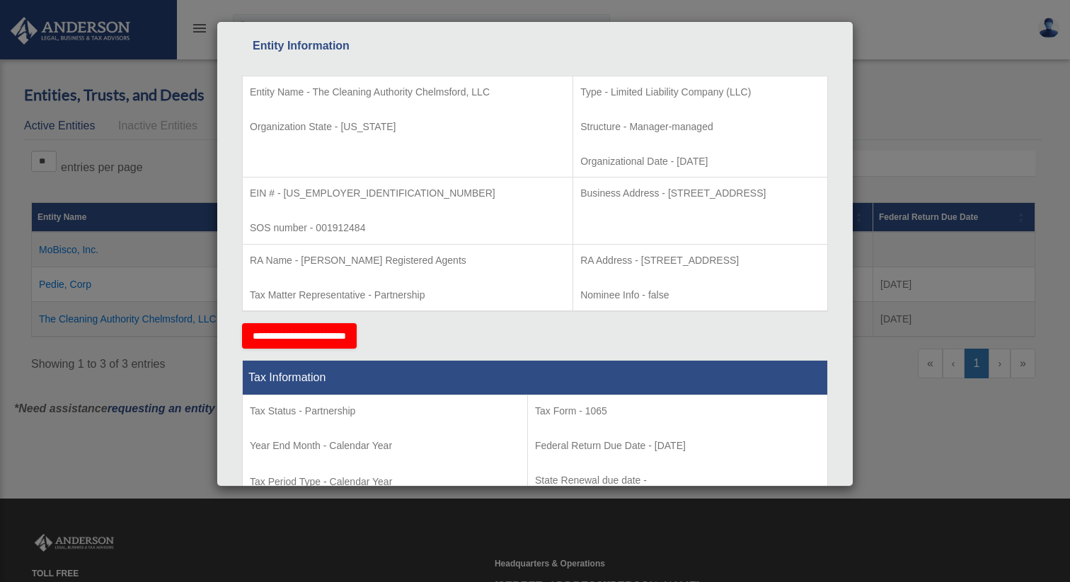
click at [949, 120] on div "Details × Articles Sent Organizational Date" at bounding box center [535, 291] width 1070 height 582
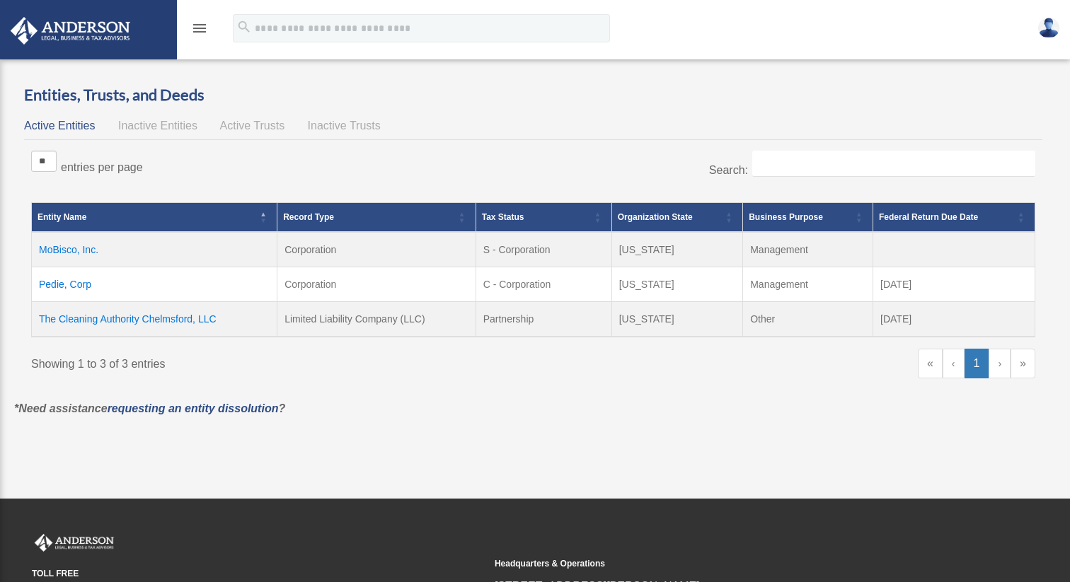
click at [202, 33] on icon "menu" at bounding box center [199, 28] width 17 height 17
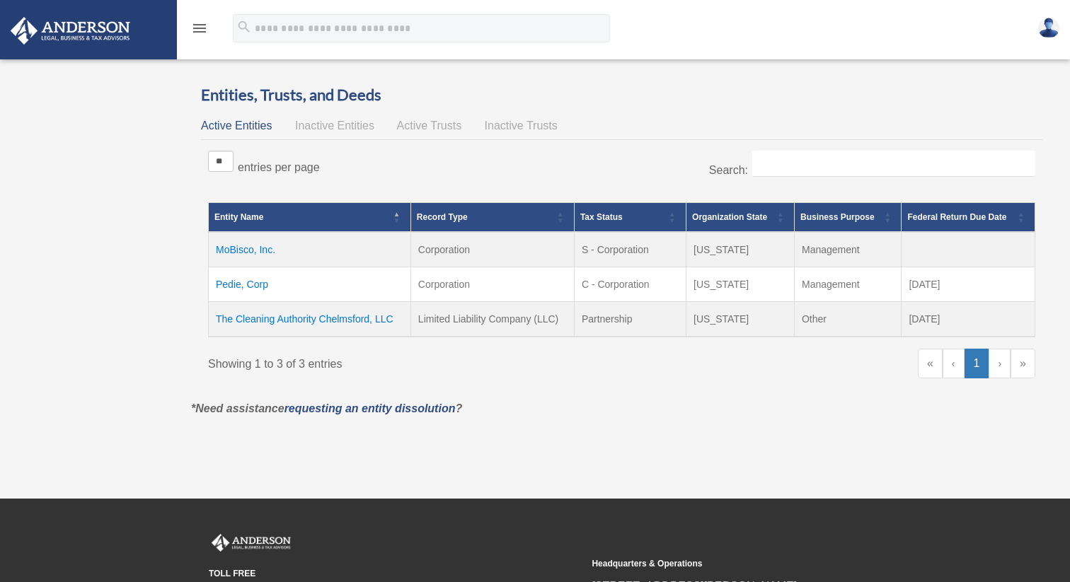
click at [203, 28] on icon "menu" at bounding box center [199, 28] width 17 height 17
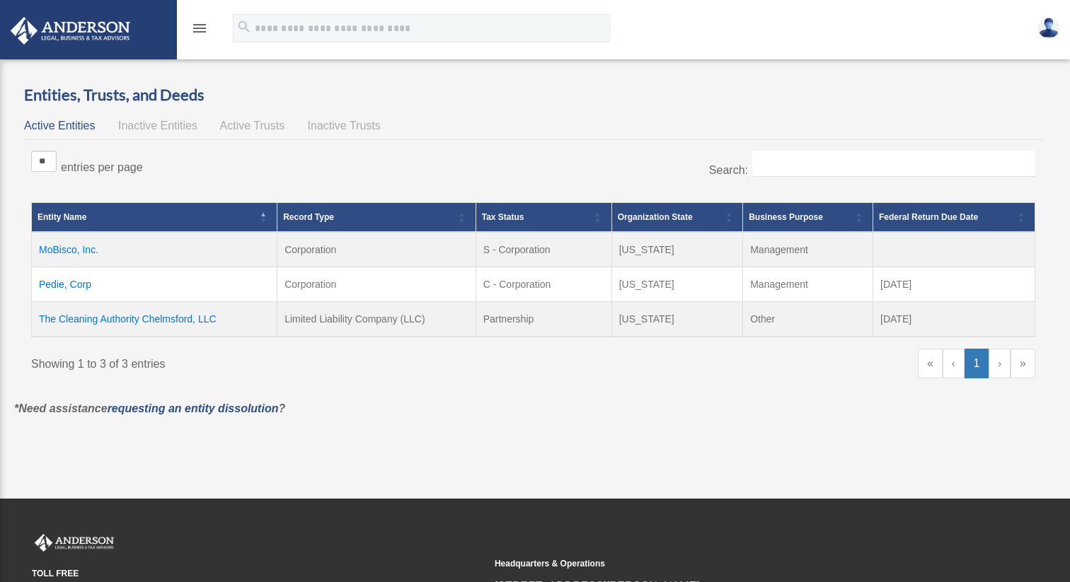
click at [203, 28] on icon "menu" at bounding box center [199, 28] width 17 height 17
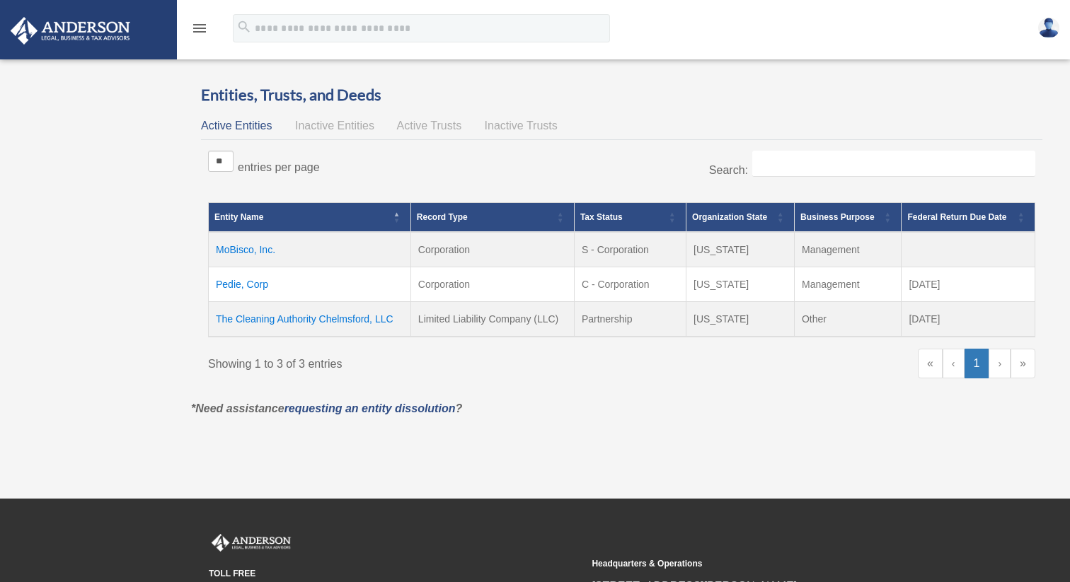
click at [66, 258] on div "Overview zgreenblatt37@gmail.com Sign Out zgreenblatt37@gmail.com Online Orderi…" at bounding box center [535, 248] width 1070 height 413
click at [59, 202] on div "Overview zgreenblatt37@gmail.com Sign Out zgreenblatt37@gmail.com Online Orderi…" at bounding box center [535, 248] width 1070 height 413
click at [197, 37] on div "menu" at bounding box center [199, 29] width 45 height 37
click at [199, 25] on icon "menu" at bounding box center [199, 28] width 17 height 17
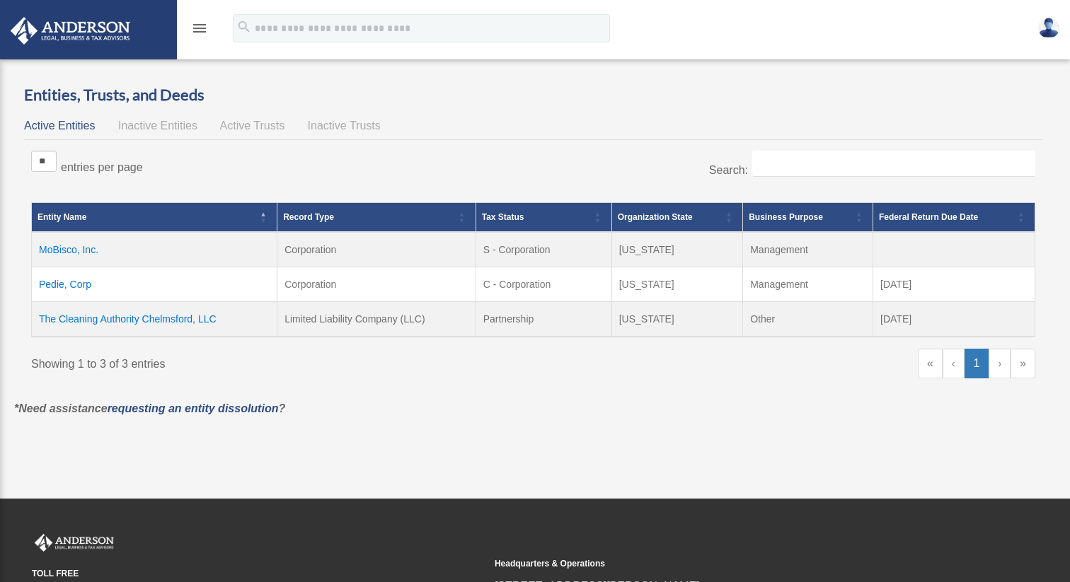
click at [199, 25] on icon "menu" at bounding box center [199, 28] width 17 height 17
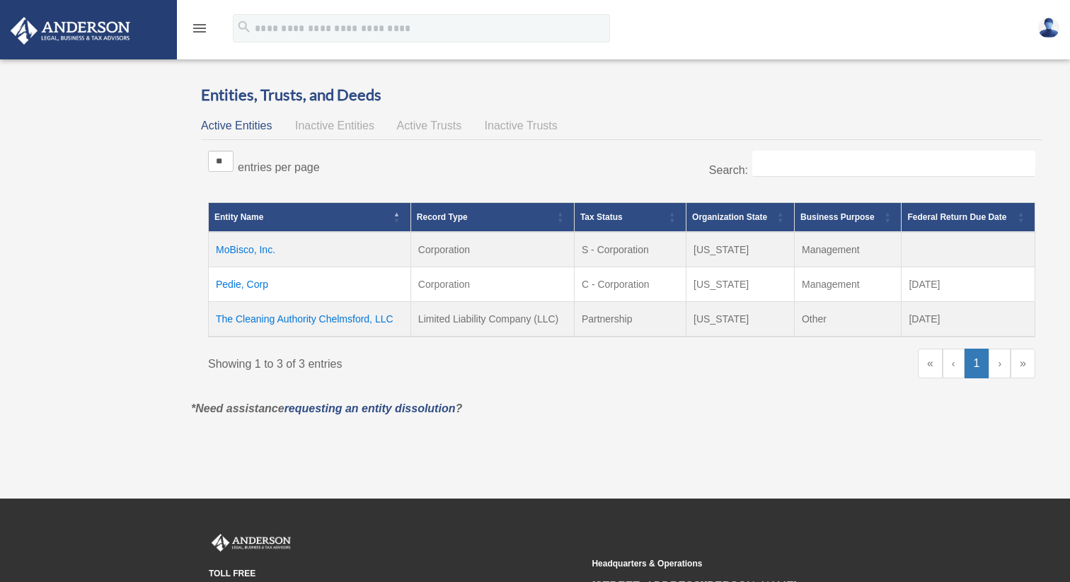
click at [199, 25] on icon "menu" at bounding box center [199, 28] width 17 height 17
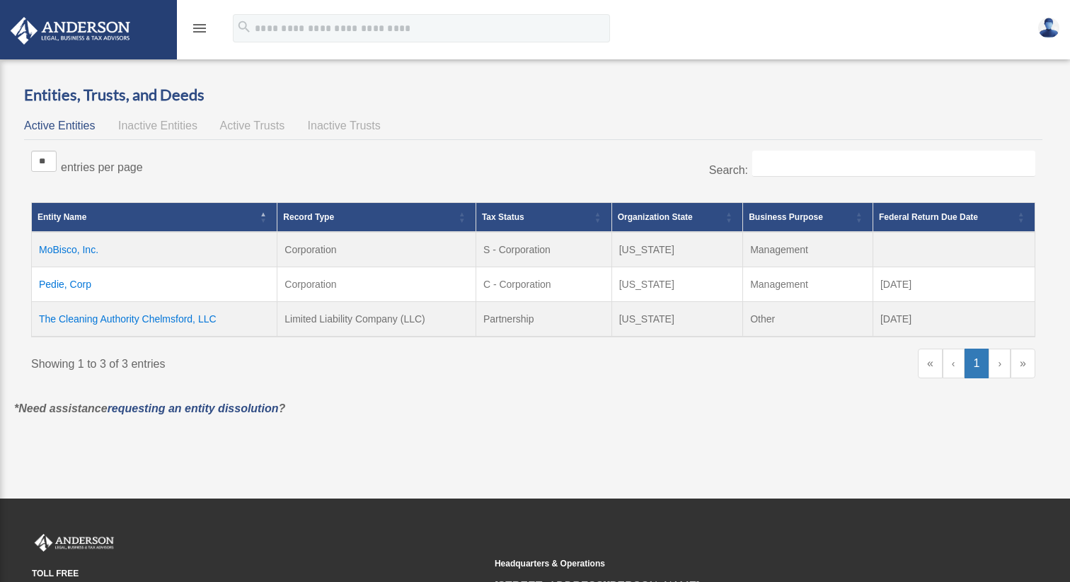
click at [199, 25] on icon "menu" at bounding box center [199, 28] width 17 height 17
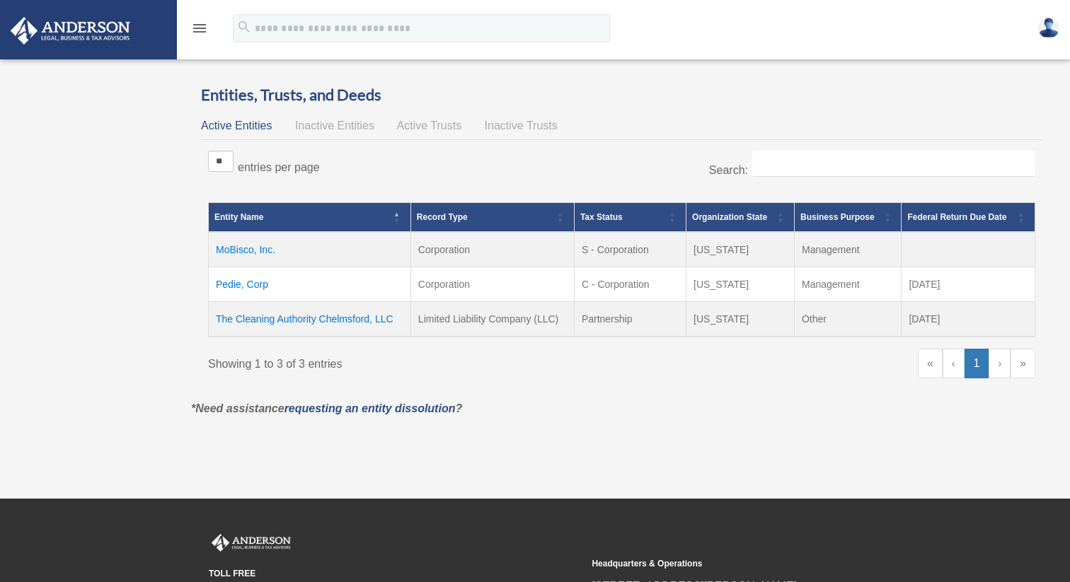
click at [199, 25] on icon "menu" at bounding box center [199, 28] width 17 height 17
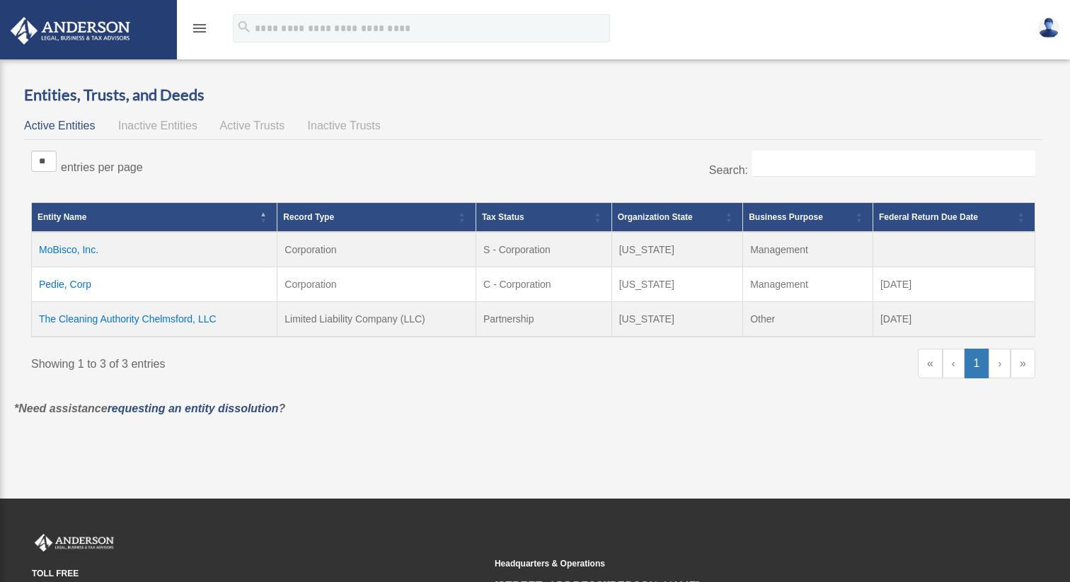
click at [199, 25] on icon "menu" at bounding box center [199, 28] width 17 height 17
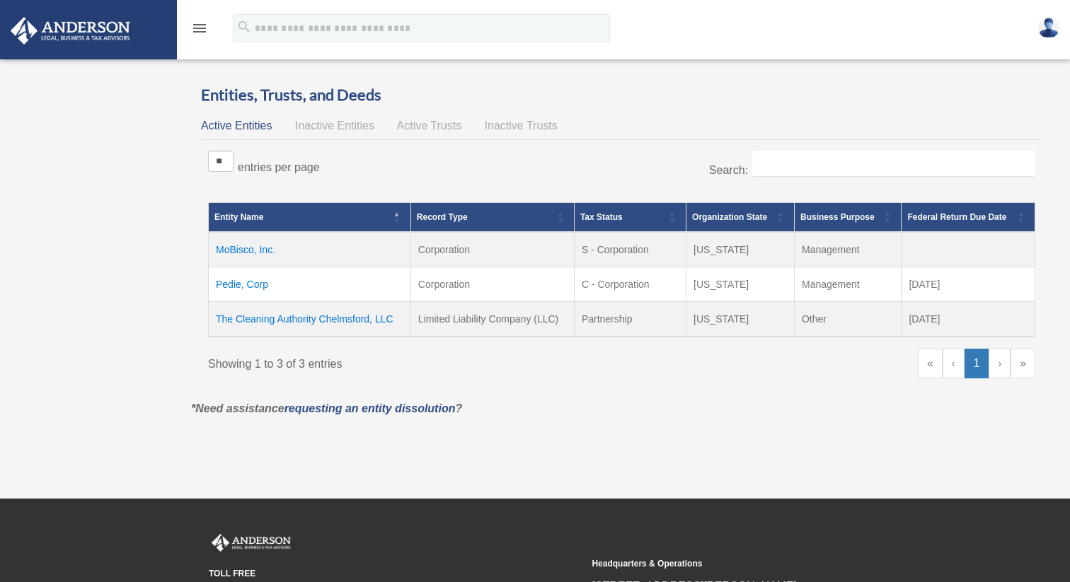
click at [199, 25] on icon "menu" at bounding box center [199, 28] width 17 height 17
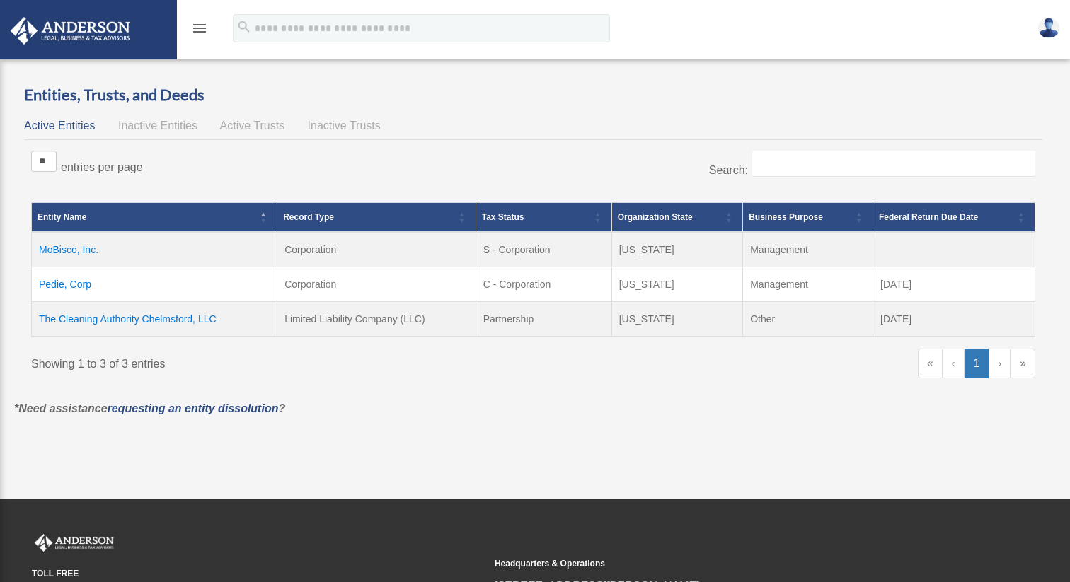
click at [199, 25] on icon "menu" at bounding box center [199, 28] width 17 height 17
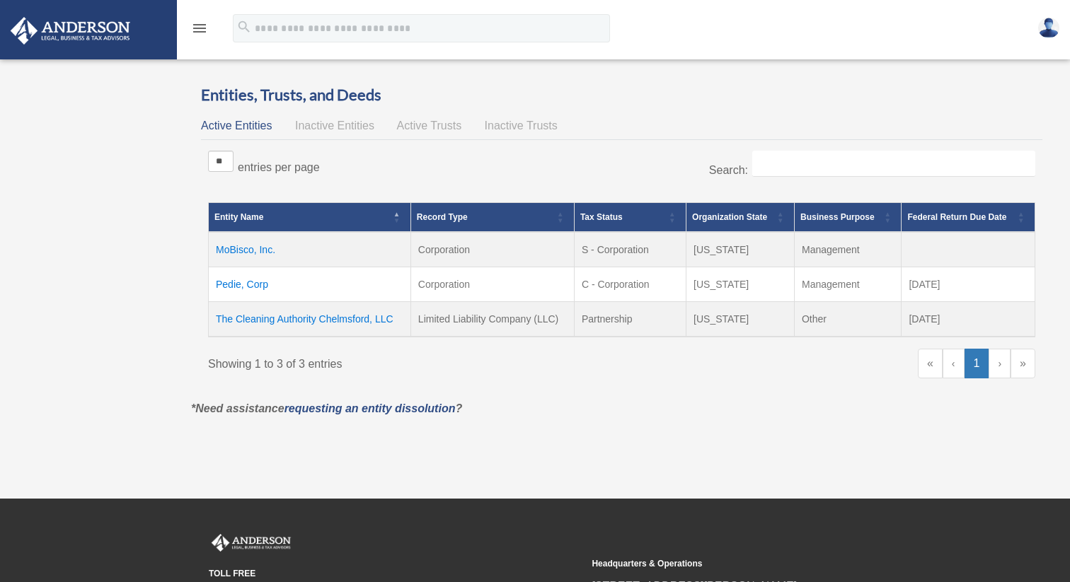
click at [199, 25] on icon "menu" at bounding box center [199, 28] width 17 height 17
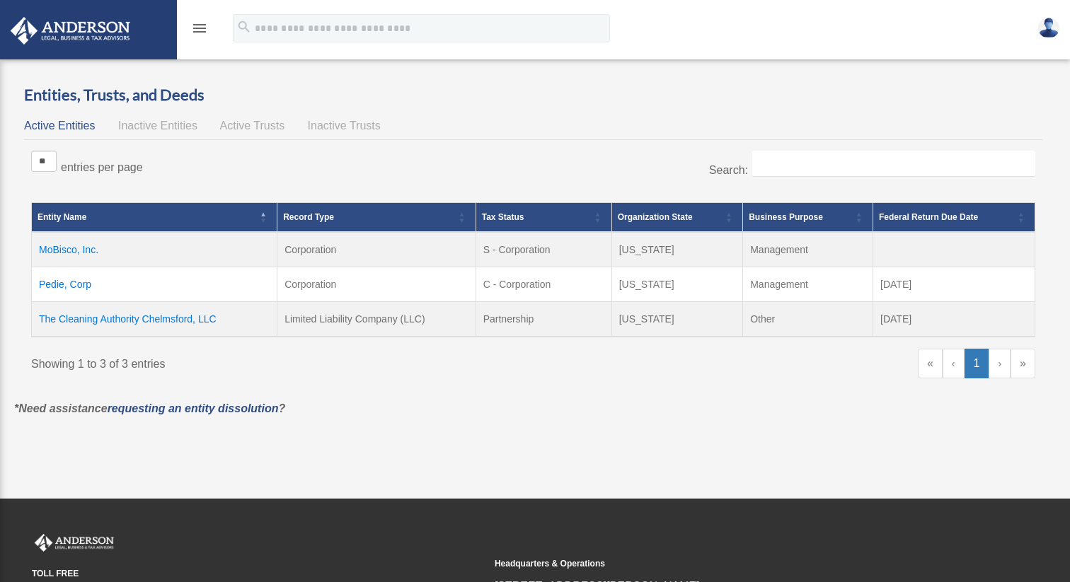
click at [199, 25] on icon "menu" at bounding box center [199, 28] width 17 height 17
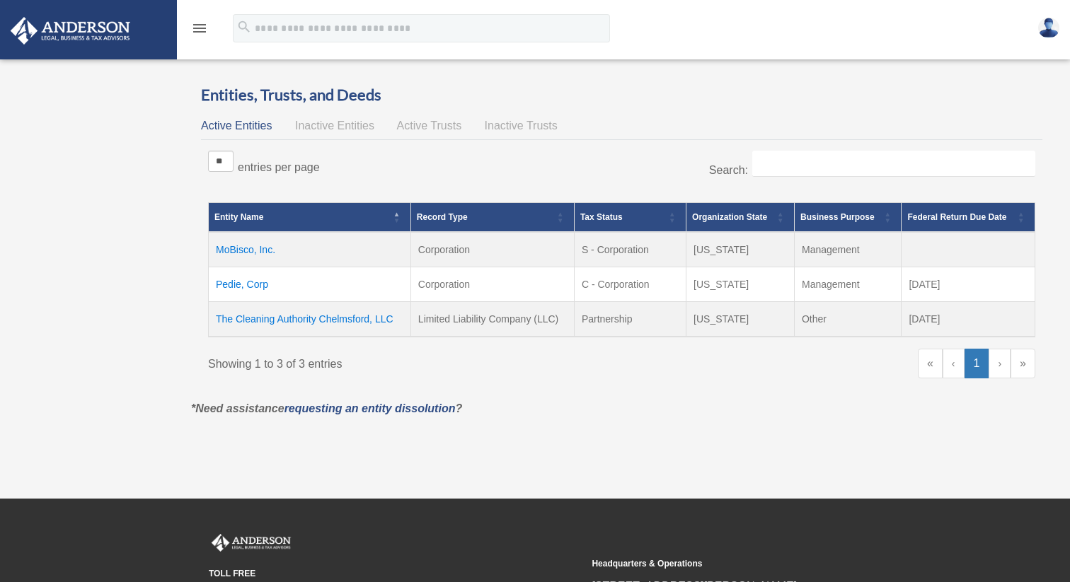
click at [199, 25] on icon "menu" at bounding box center [199, 28] width 17 height 17
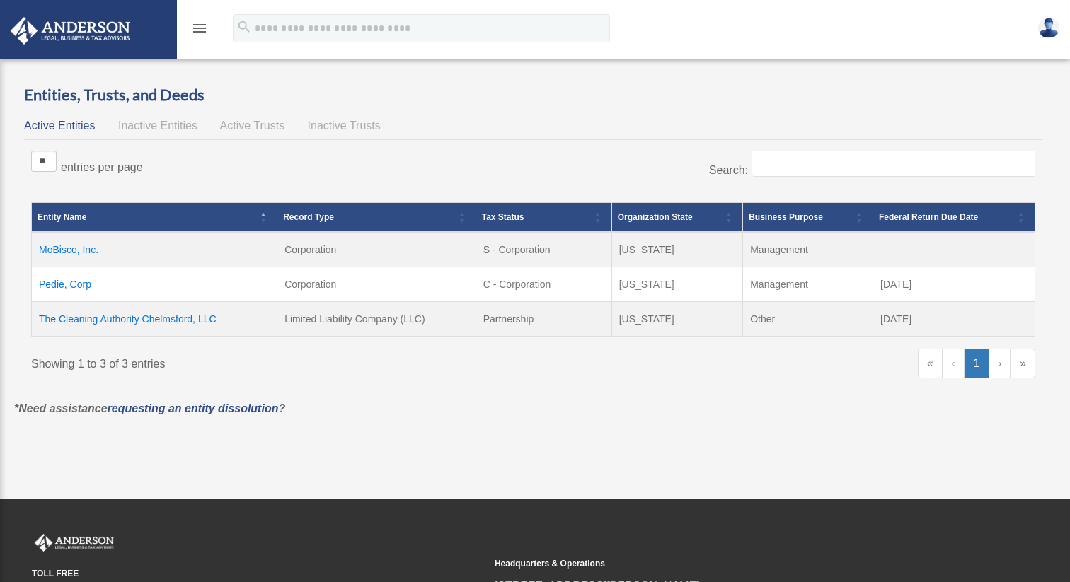
click at [200, 28] on icon "menu" at bounding box center [199, 28] width 17 height 17
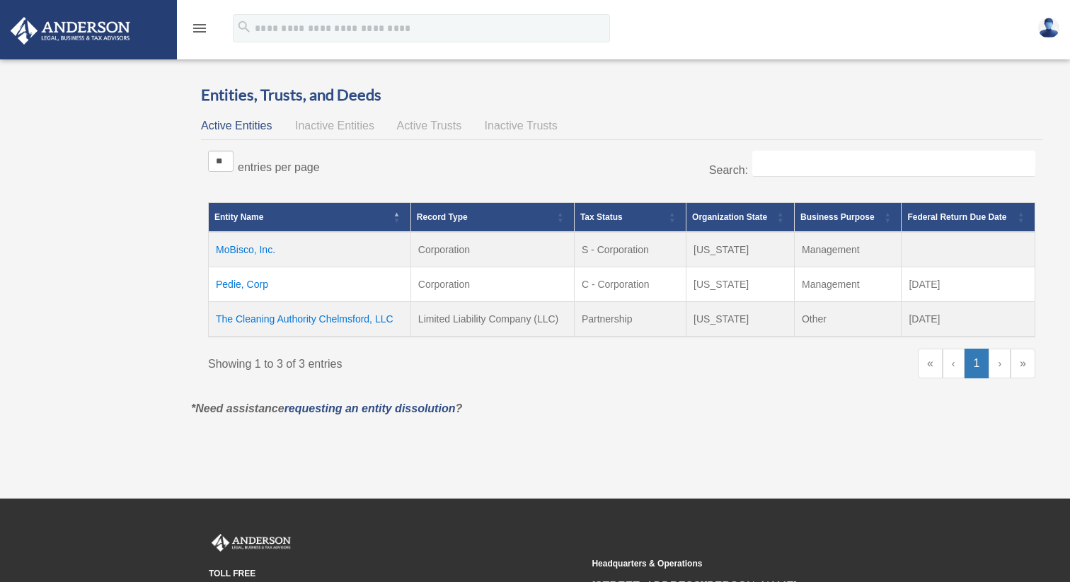
click at [200, 28] on icon "menu" at bounding box center [199, 28] width 17 height 17
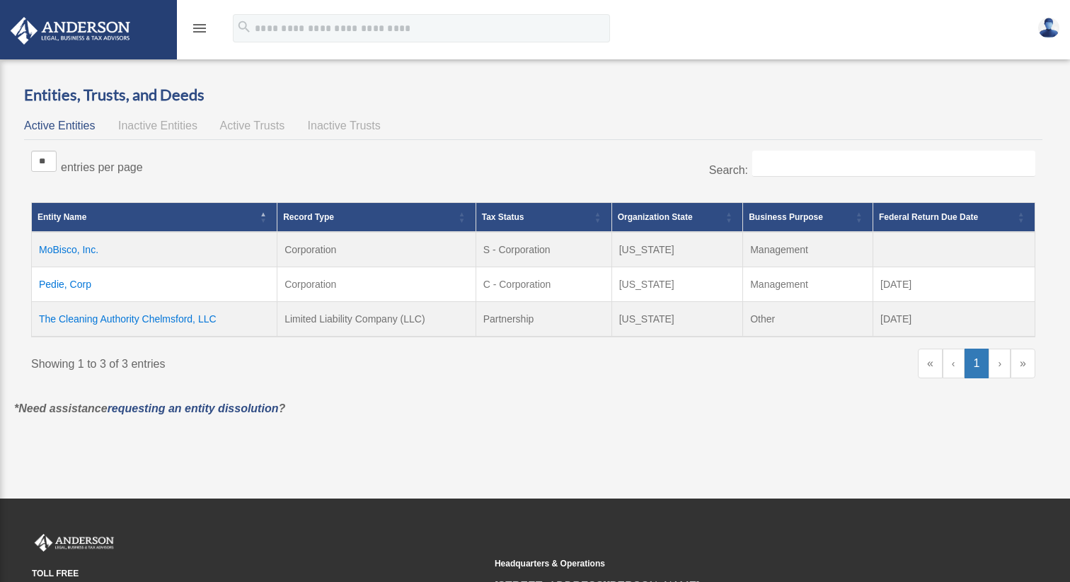
drag, startPoint x: 0, startPoint y: 0, endPoint x: 199, endPoint y: 33, distance: 201.5
click at [200, 28] on icon "menu" at bounding box center [199, 28] width 17 height 17
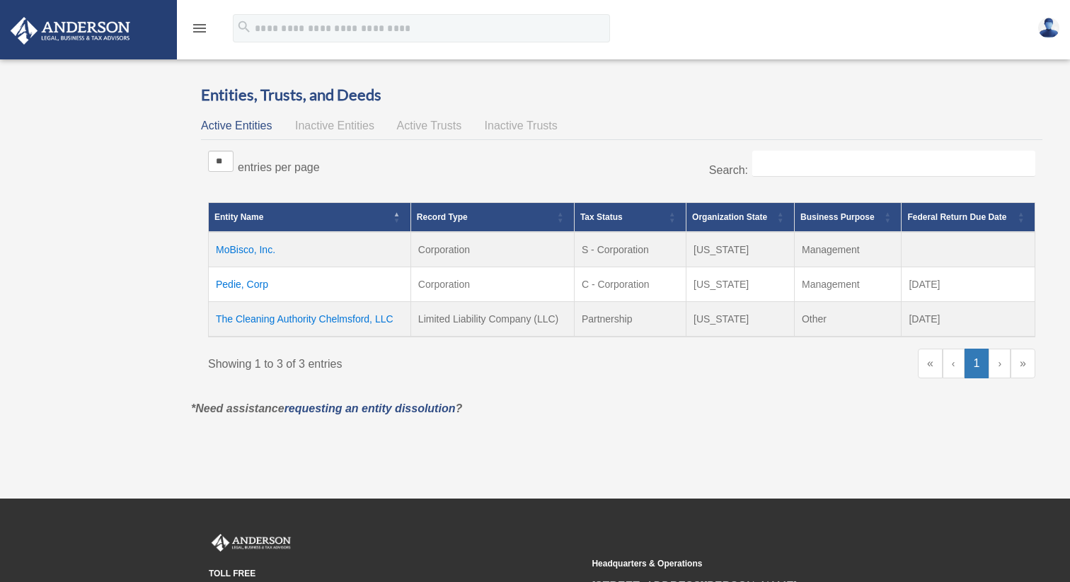
click at [199, 33] on icon "menu" at bounding box center [199, 28] width 17 height 17
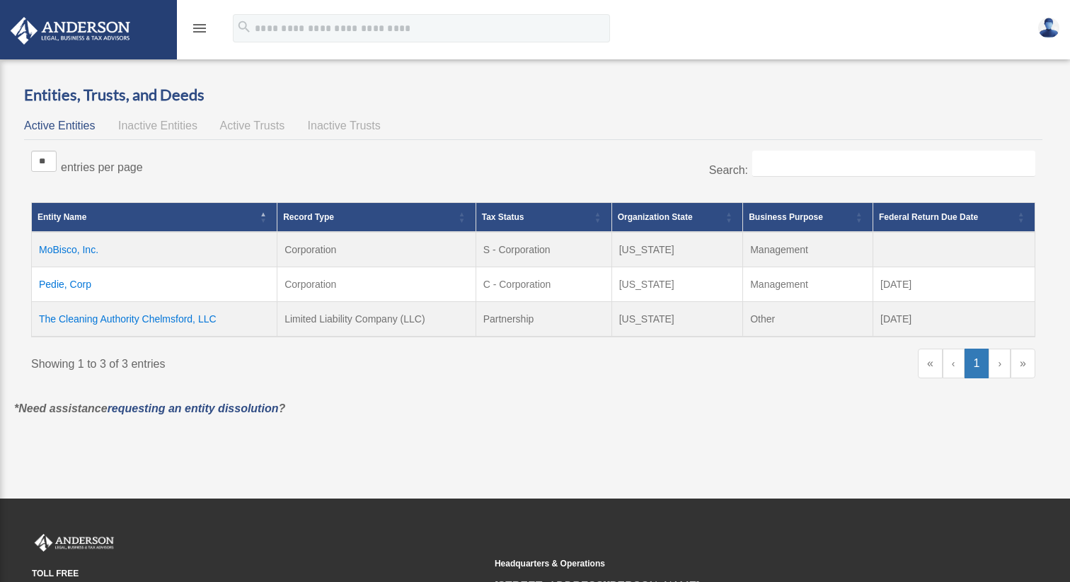
click at [199, 33] on icon "menu" at bounding box center [199, 28] width 17 height 17
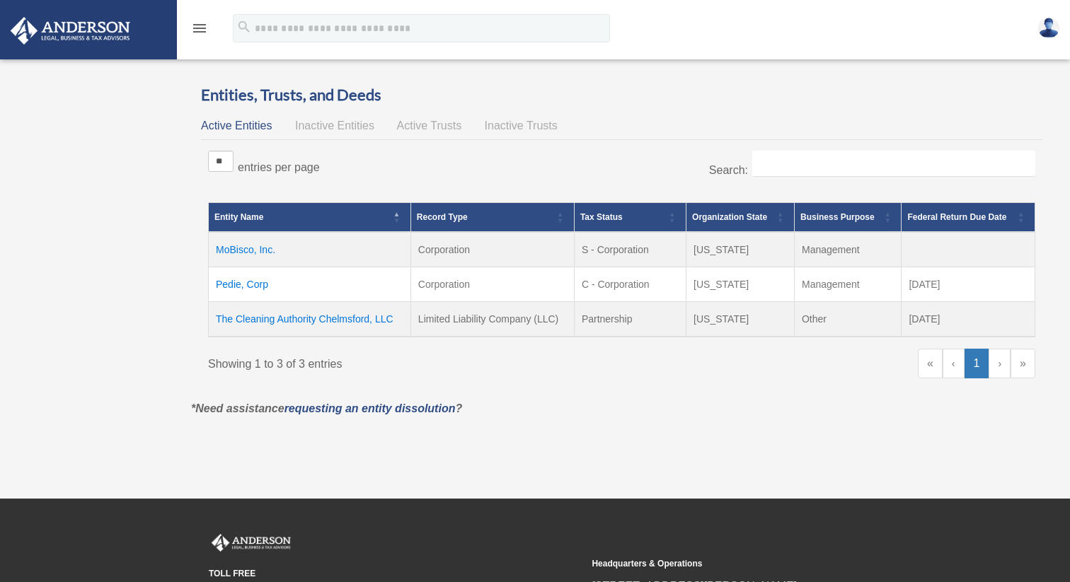
click at [199, 33] on icon "menu" at bounding box center [199, 28] width 17 height 17
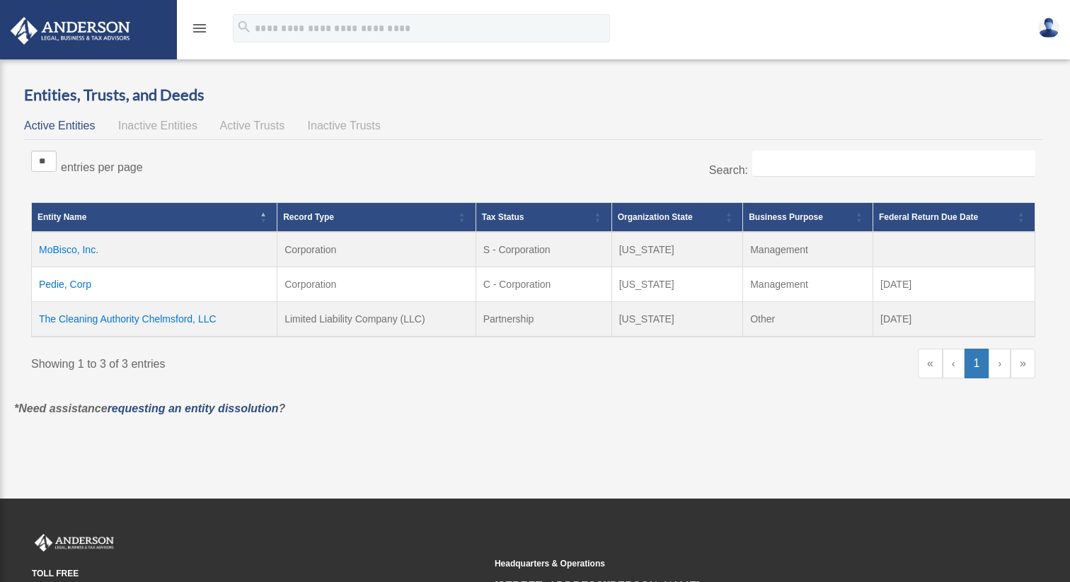
click at [199, 33] on icon "menu" at bounding box center [199, 28] width 17 height 17
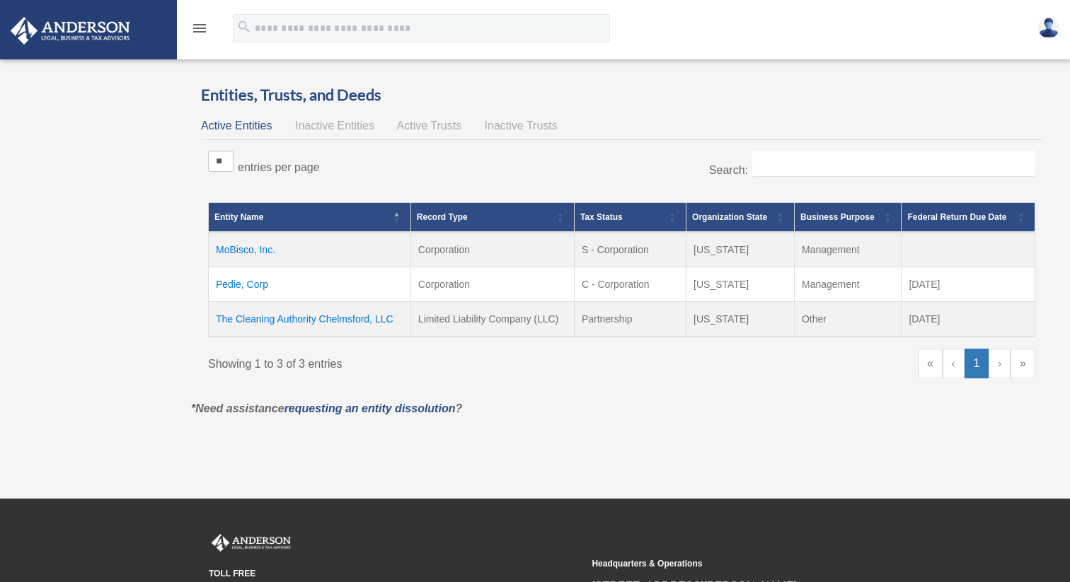
click at [29, 31] on img at bounding box center [70, 31] width 128 height 28
click at [59, 34] on img at bounding box center [70, 31] width 128 height 28
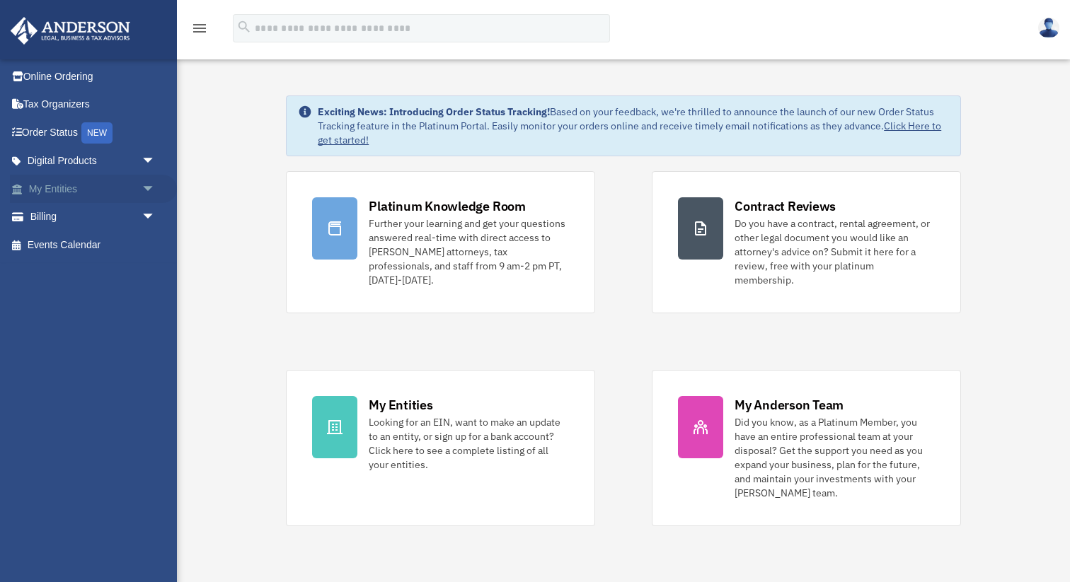
click at [149, 188] on span "arrow_drop_down" at bounding box center [156, 189] width 28 height 29
click at [147, 302] on span "arrow_drop_down" at bounding box center [156, 301] width 28 height 29
